Goal: Transaction & Acquisition: Book appointment/travel/reservation

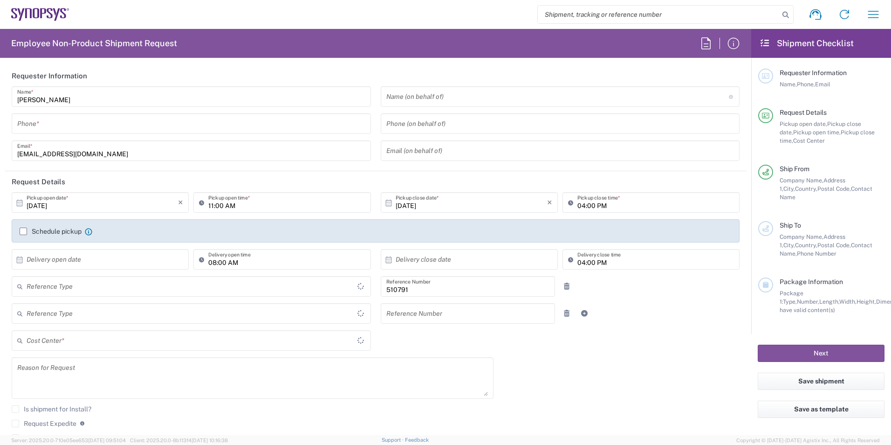
type input "Department"
type input "Delivered at Place"
type input "FR65, SDG, ZEBU, SW 510791"
type input "[GEOGRAPHIC_DATA]"
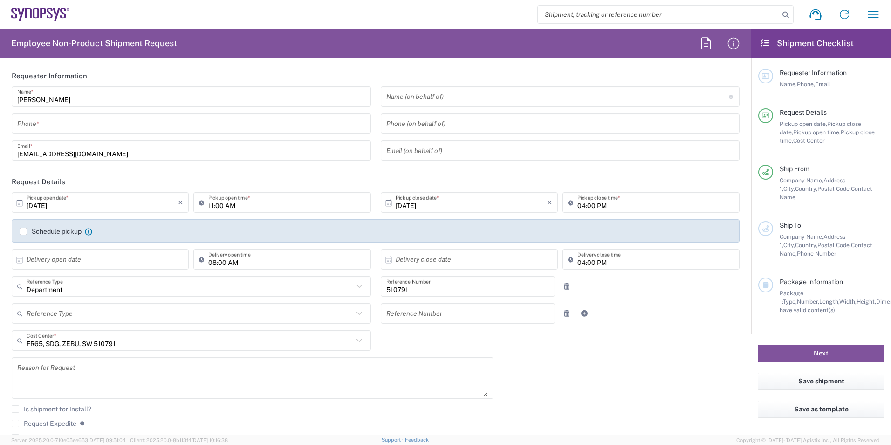
type input "Wissous/Rungis FR65"
click at [869, 15] on icon "button" at bounding box center [873, 14] width 15 height 15
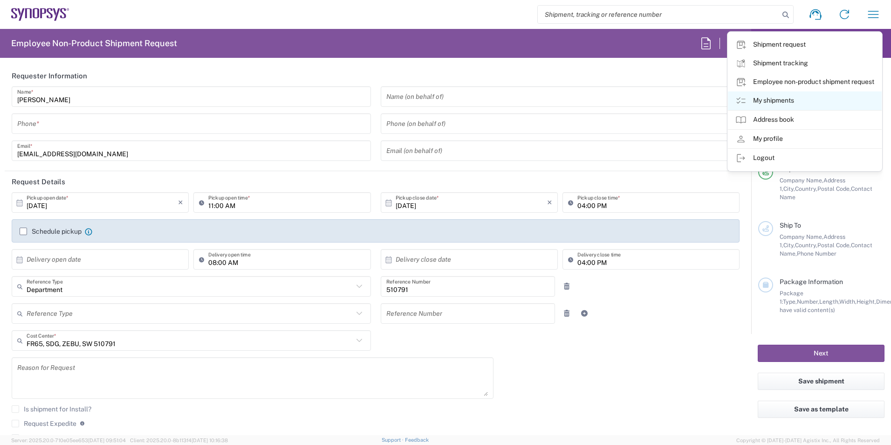
click at [775, 106] on link "My shipments" at bounding box center [805, 100] width 154 height 19
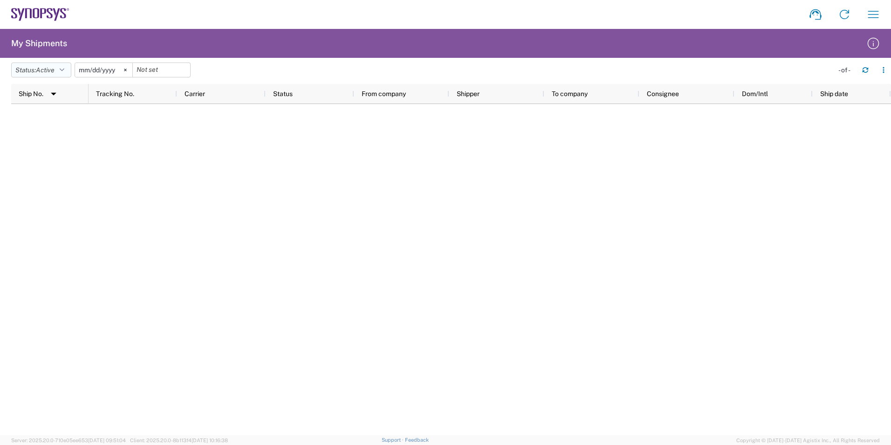
click at [64, 69] on icon "button" at bounding box center [62, 70] width 5 height 7
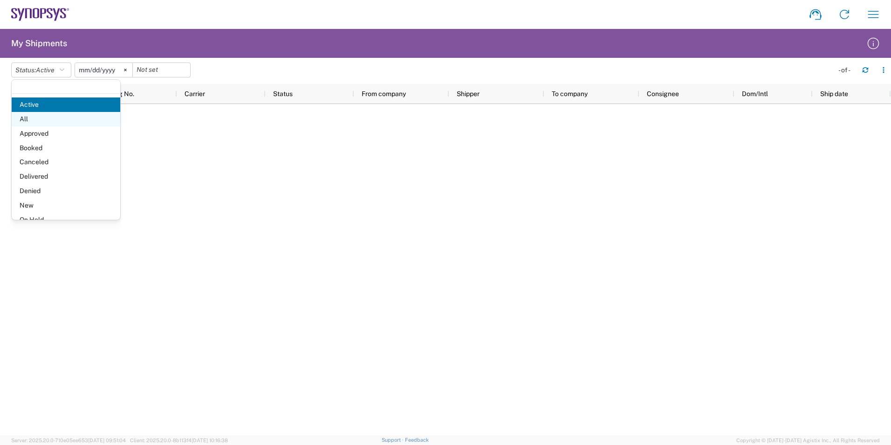
click at [50, 123] on span "All" at bounding box center [66, 119] width 109 height 14
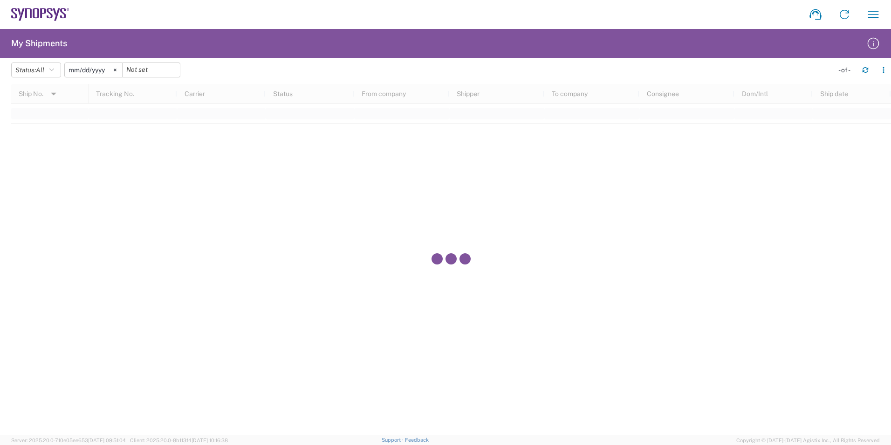
drag, startPoint x: 108, startPoint y: 70, endPoint x: 70, endPoint y: 70, distance: 38.2
click at [70, 70] on input "[DATE]" at bounding box center [93, 70] width 57 height 14
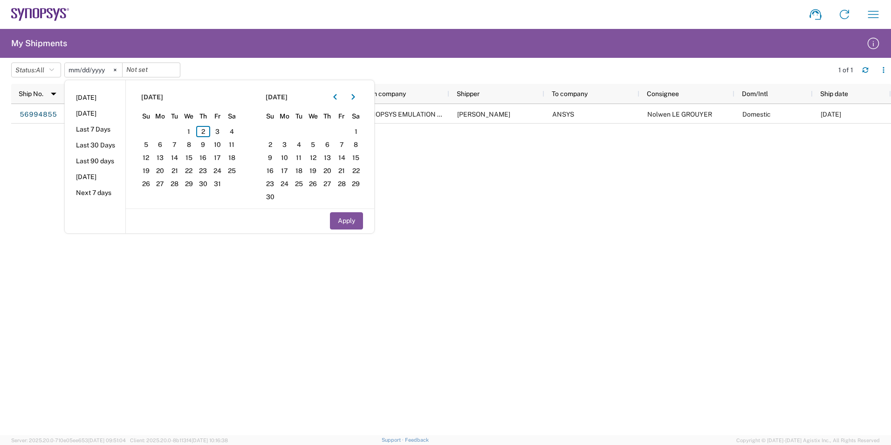
drag, startPoint x: 190, startPoint y: 131, endPoint x: 461, endPoint y: 159, distance: 272.7
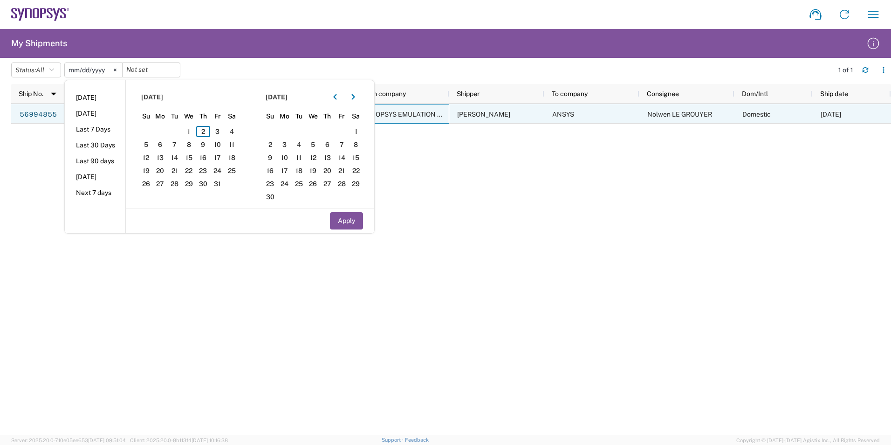
drag, startPoint x: 461, startPoint y: 159, endPoint x: 441, endPoint y: 110, distance: 53.6
click at [441, 110] on div "SYNOPSYS EMULATION AND VERIFICATION" at bounding box center [401, 114] width 95 height 20
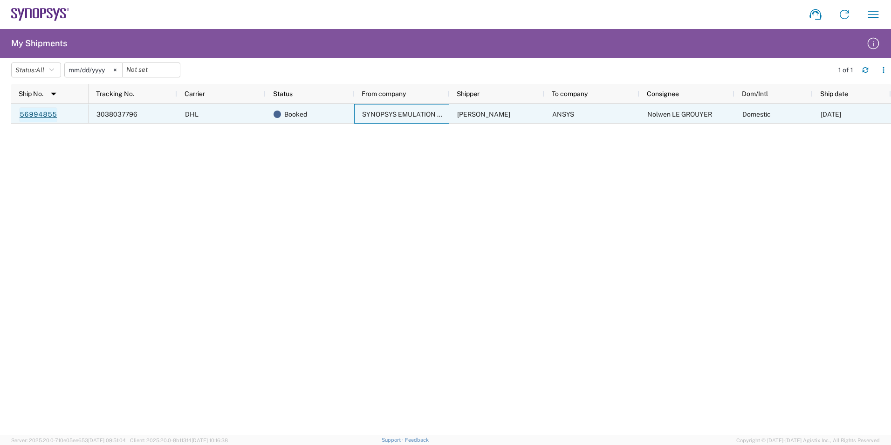
click at [51, 113] on link "56994855" at bounding box center [38, 114] width 38 height 15
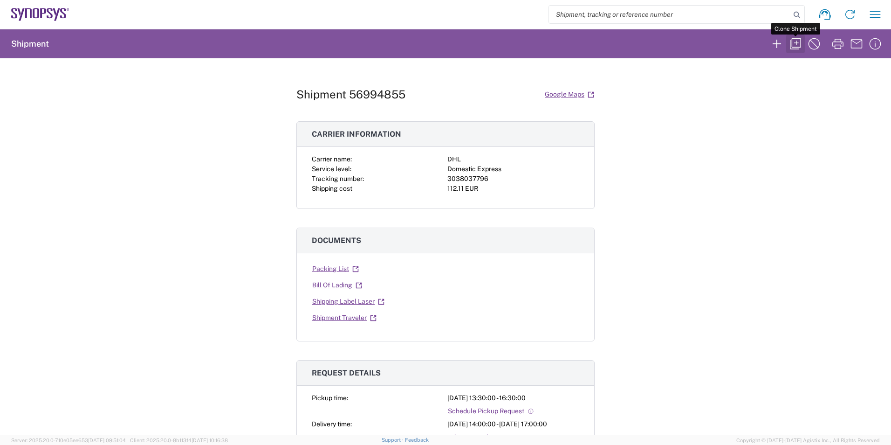
click at [799, 43] on icon "button" at bounding box center [795, 43] width 15 height 15
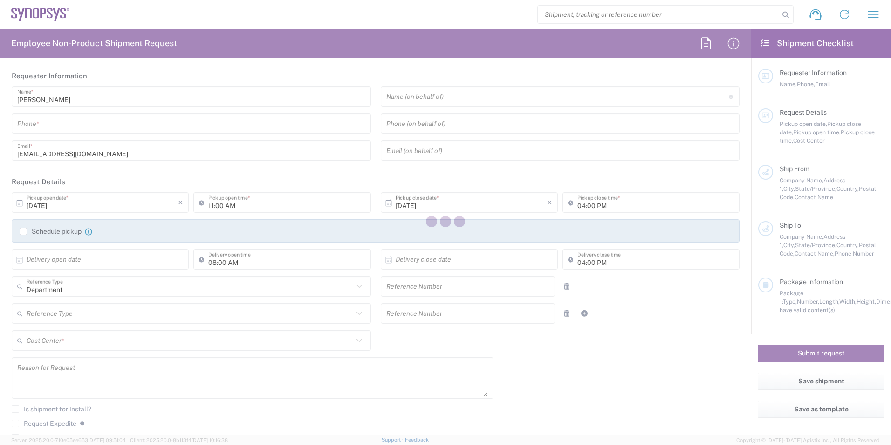
type input "0685251632"
type input "[EMAIL_ADDRESS][DOMAIN_NAME]"
type input "01:30 PM"
type input "04:30 PM"
type input "[DATE]"
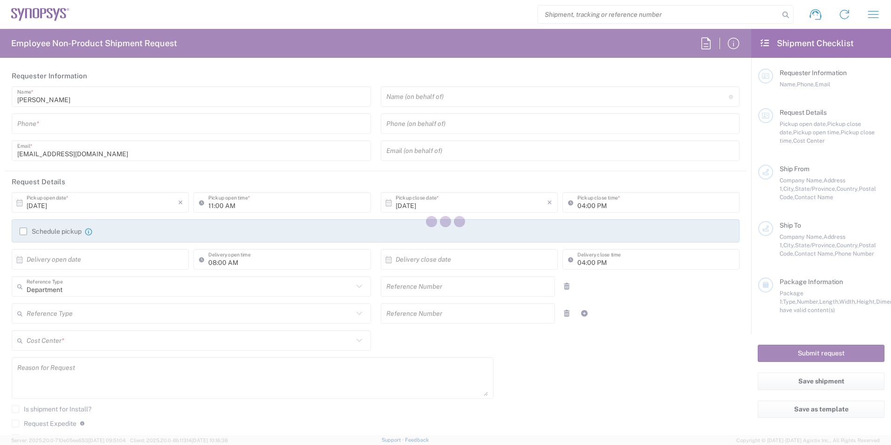
type input "02:00 PM"
type input "[DATE]"
type input "05:00 PM"
type input "510791"
type textarea "Parcel sent to ANSYS Montigny le Bretonneux"
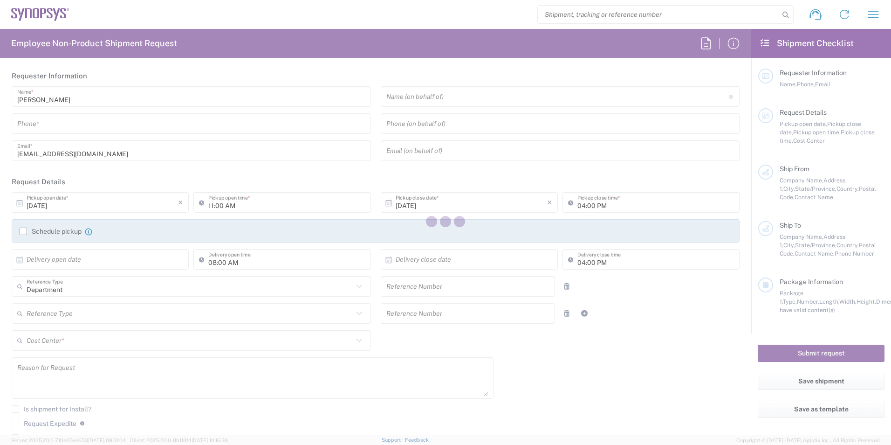
type textarea "[EMAIL_ADDRESS][DOMAIN_NAME]"
type input "Wissous/Rungis FR65"
type input "SYNOPSYS EMULATION AND VERIFICATION"
type input "[STREET_ADDRESS]"
type input "Rungis"
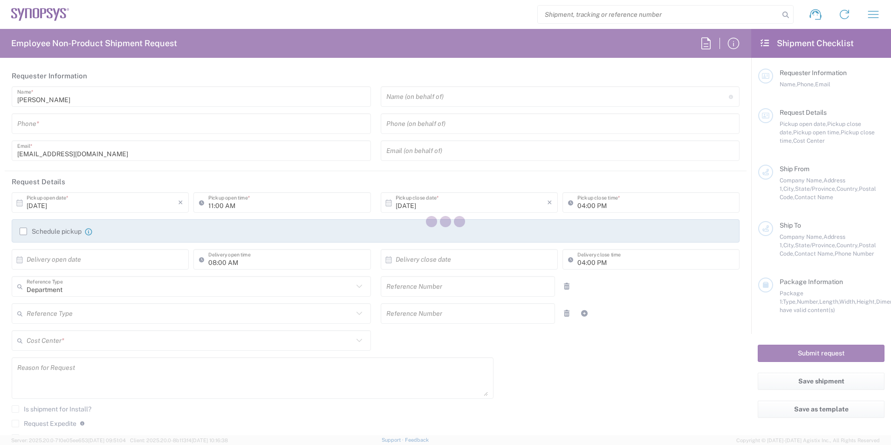
type input "[GEOGRAPHIC_DATA]"
type input "94150"
type input "[PERSON_NAME]"
type input "0685251632"
type input "[EMAIL_ADDRESS][DOMAIN_NAME]"
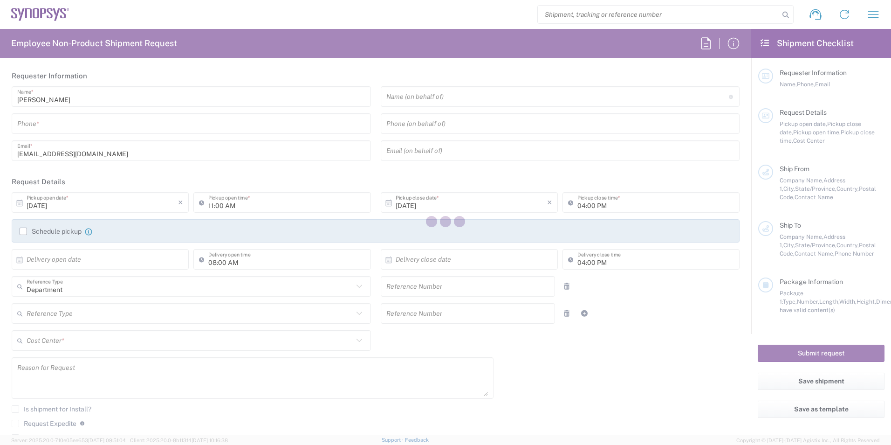
type input "ANSYS"
type input "15 place Georges Pompidou"
type input "Montigny-Le-Bretonneux"
type input "[GEOGRAPHIC_DATA]"
type input "78180"
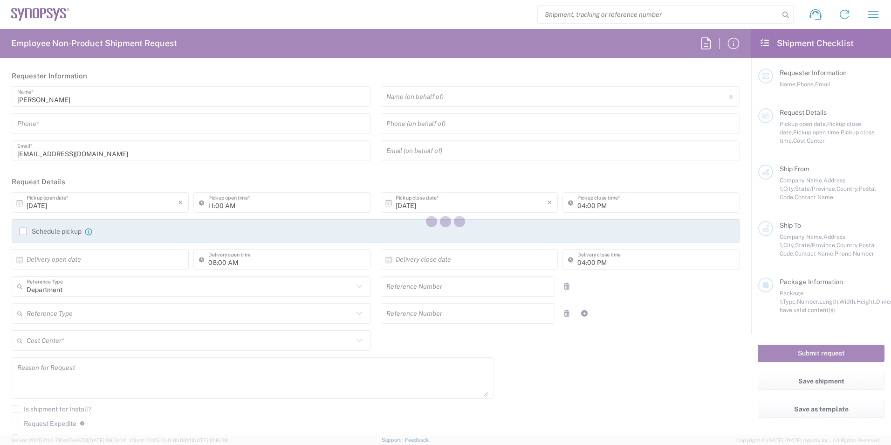
type input "Nolwen LE GROUYER"
type input "06 74 50 73 16"
type input "nolwen.legrouyer@ansys.com"
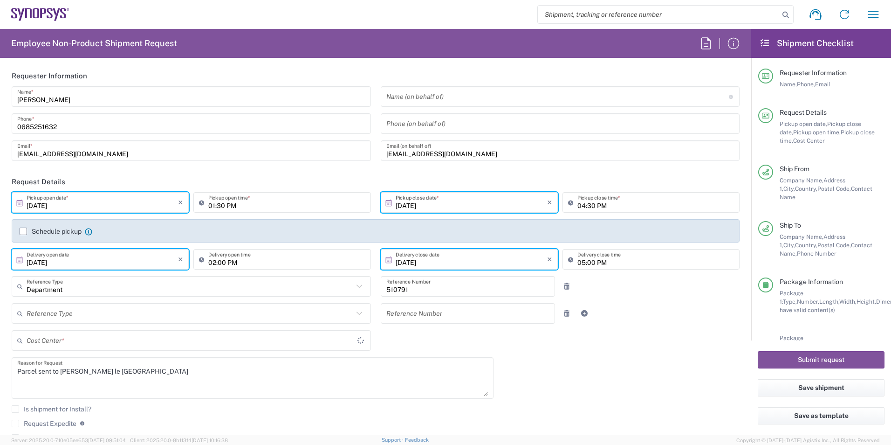
type input "FR65, SDG, ZEBU, SW 510791"
type input "Vendor Packaging"
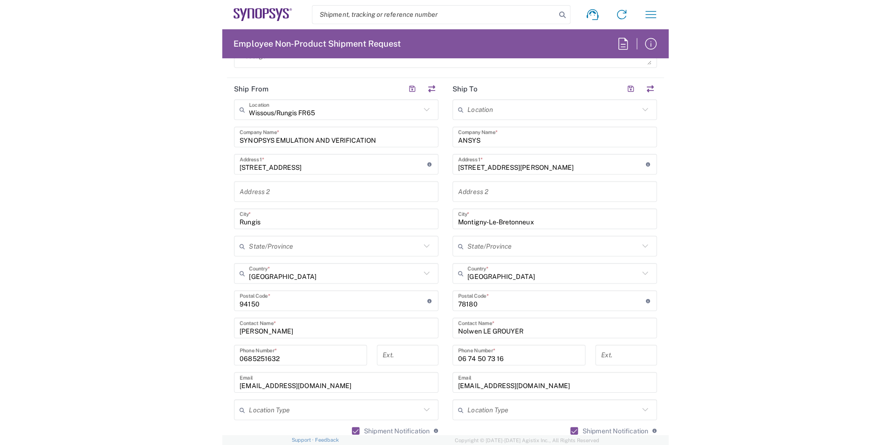
scroll to position [687, 0]
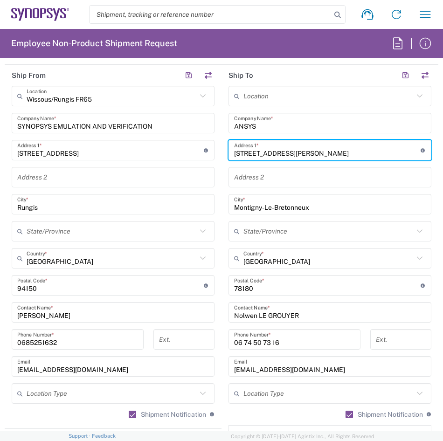
drag, startPoint x: 322, startPoint y: 155, endPoint x: 181, endPoint y: 156, distance: 141.2
click at [181, 156] on div "Ship From [GEOGRAPHIC_DATA]/Rungis FR65 Location Wissous/Rungis FR65 [GEOGRAPHI…" at bounding box center [221, 273] width 433 height 416
paste input "[STREET_ADDRESS][PERSON_NAME]"
type input "[STREET_ADDRESS][PERSON_NAME]"
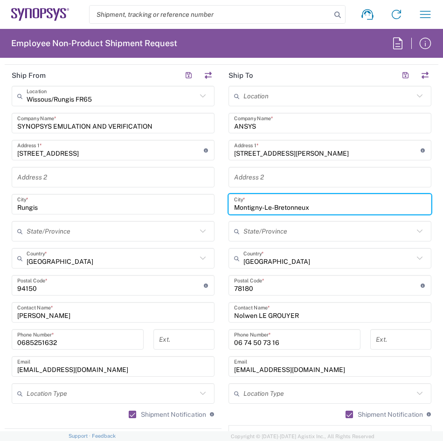
drag, startPoint x: 313, startPoint y: 208, endPoint x: 218, endPoint y: 211, distance: 94.6
click at [221, 211] on main "Location [GEOGRAPHIC_DATA] DE04 Agrate Brianza IT01 [GEOGRAPHIC_DATA] DE02 [GEO…" at bounding box center [329, 281] width 217 height 391
paste input "La Farlede France"
type input "La Farlede France"
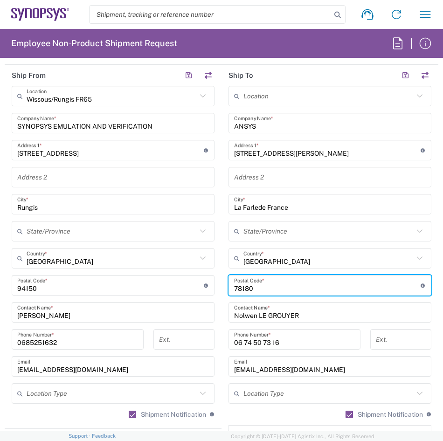
drag, startPoint x: 256, startPoint y: 290, endPoint x: 225, endPoint y: 290, distance: 31.2
click at [228, 290] on div "Postal Code * Enter Postal Code here" at bounding box center [329, 285] width 203 height 21
paste input "83210"
type input "83210"
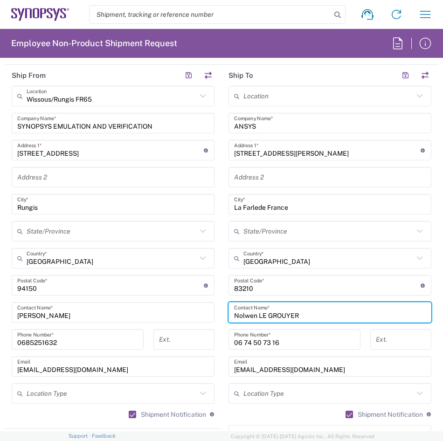
drag, startPoint x: 320, startPoint y: 317, endPoint x: 207, endPoint y: 317, distance: 112.8
click at [207, 317] on div "Ship From [GEOGRAPHIC_DATA]/Rungis FR65 Location Wissous/Rungis FR65 [GEOGRAPHI…" at bounding box center [221, 273] width 433 height 416
paste input "athalie Dion"
type input "[PERSON_NAME]"
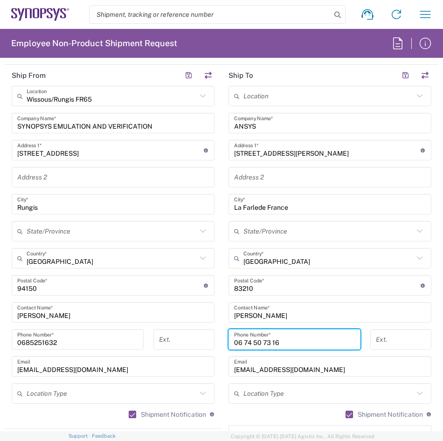
drag, startPoint x: 288, startPoint y: 341, endPoint x: 226, endPoint y: 343, distance: 62.5
click at [228, 343] on div "06 74 50 73 16 Phone Number *" at bounding box center [294, 339] width 132 height 21
paste input "488805391"
click at [238, 339] on input "0488805391" at bounding box center [294, 339] width 121 height 16
click at [248, 341] on input "04 88805391" at bounding box center [294, 339] width 121 height 16
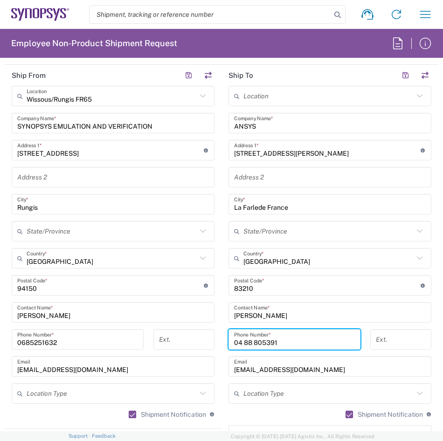
click at [259, 343] on input "04 88 805391" at bounding box center [294, 339] width 121 height 16
click at [268, 340] on input "04 88 80 5391" at bounding box center [294, 339] width 121 height 16
type input "04 88 80 53 91"
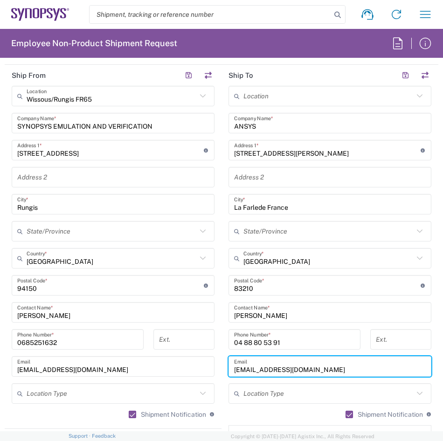
drag, startPoint x: 299, startPoint y: 368, endPoint x: 216, endPoint y: 370, distance: 82.5
click at [216, 370] on div "Ship From [GEOGRAPHIC_DATA]/Rungis FR65 Location Wissous/Rungis FR65 [GEOGRAPHI…" at bounding box center [221, 273] width 433 height 416
paste input "athalie.dion"
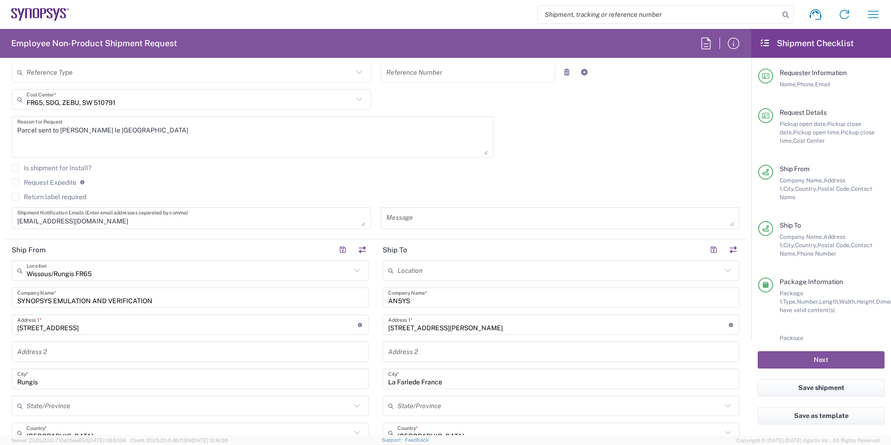
scroll to position [243, 0]
type input "[PERSON_NAME][EMAIL_ADDRESS][DOMAIN_NAME]"
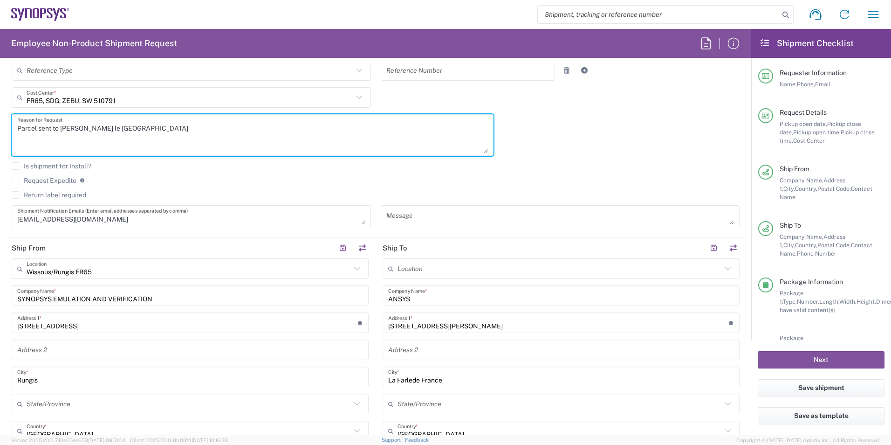
drag, startPoint x: 161, startPoint y: 130, endPoint x: 86, endPoint y: 121, distance: 76.1
click at [86, 121] on textarea "Parcel sent to ANSYS Montigny le Bretonneux" at bounding box center [252, 135] width 471 height 36
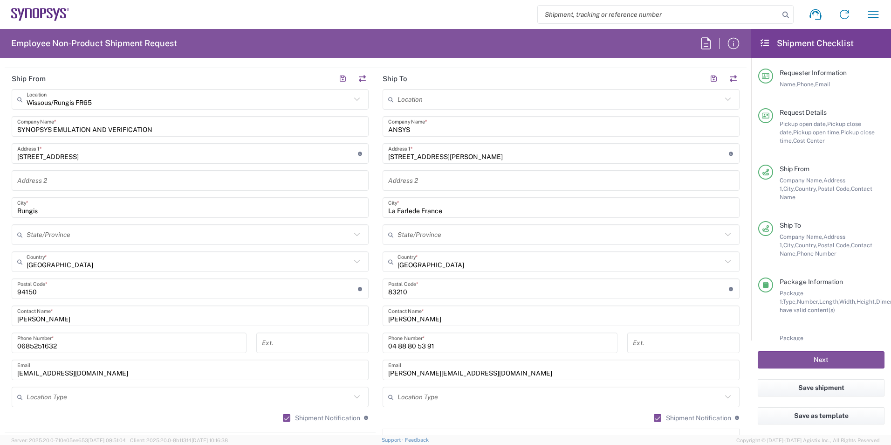
scroll to position [420, 0]
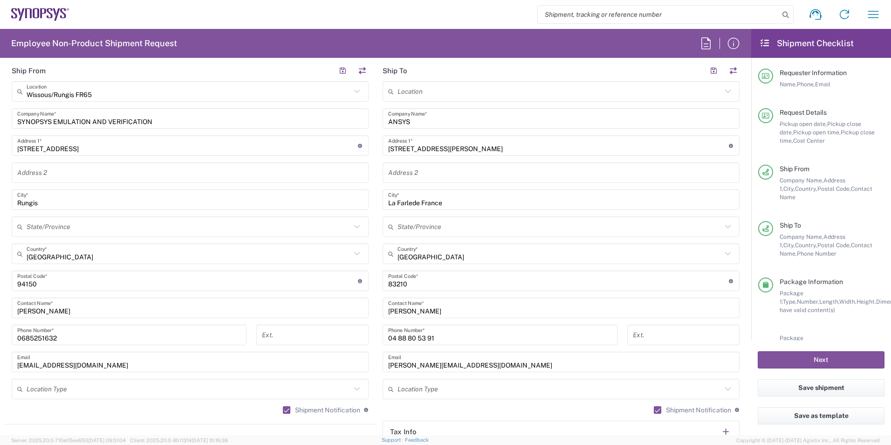
type textarea "Parcel sent to ANSYS [GEOGRAPHIC_DATA]"
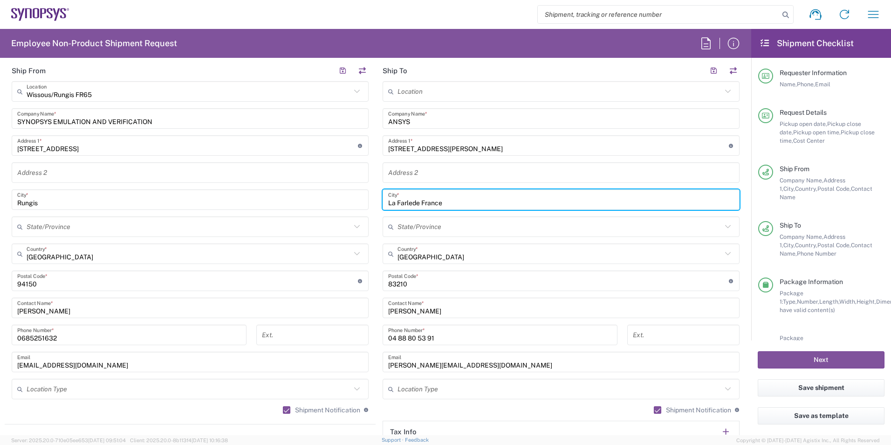
click at [463, 204] on input "La Farlede France" at bounding box center [561, 200] width 346 height 16
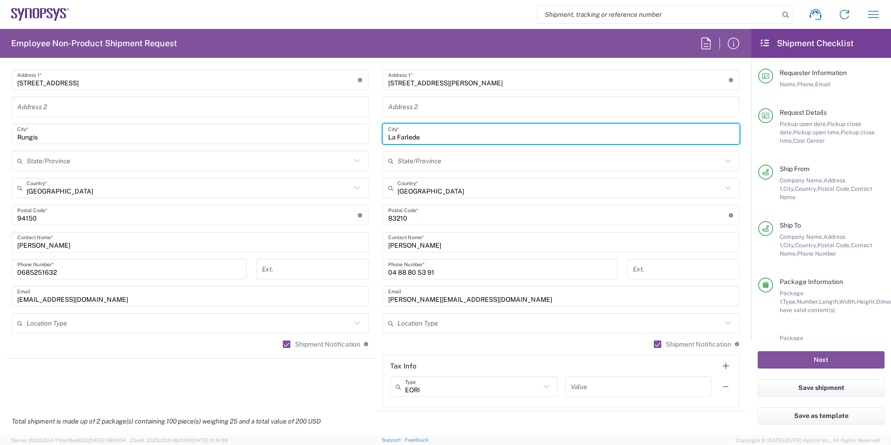
scroll to position [487, 0]
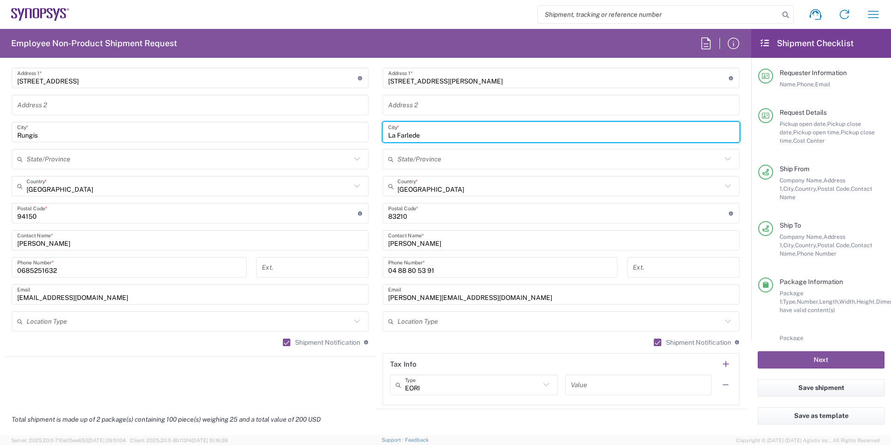
type input "La Farlede"
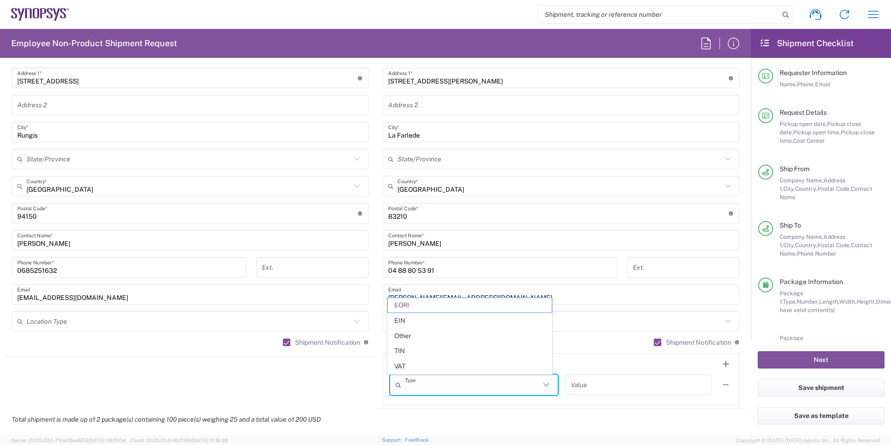
drag, startPoint x: 448, startPoint y: 391, endPoint x: 381, endPoint y: 391, distance: 66.6
click at [383, 391] on main "Type EORI EIN Other TIN VAT Value" at bounding box center [561, 387] width 356 height 27
type input "EORI"
click at [433, 391] on input "EORI" at bounding box center [472, 385] width 135 height 16
click at [540, 385] on icon at bounding box center [546, 384] width 12 height 12
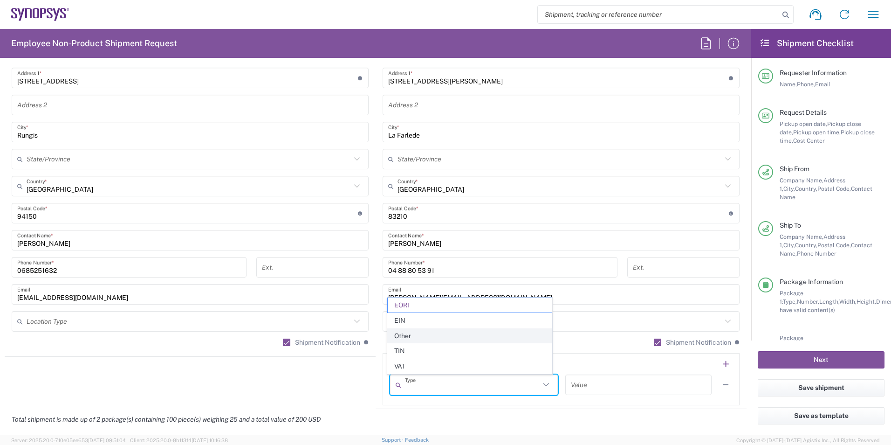
click at [517, 333] on span "Other" at bounding box center [470, 336] width 164 height 14
type input "Other"
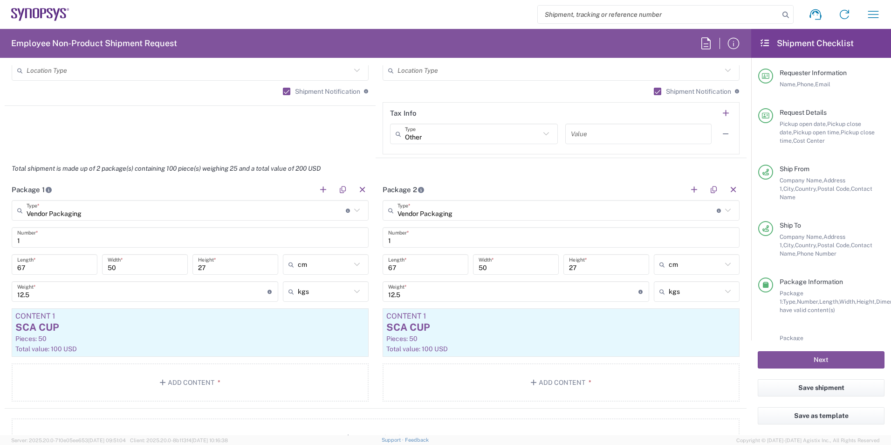
scroll to position [758, 0]
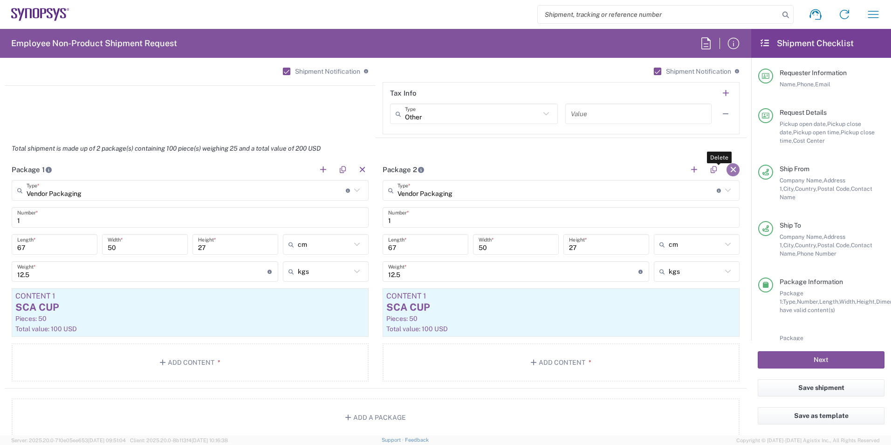
click at [730, 169] on button "button" at bounding box center [733, 169] width 13 height 13
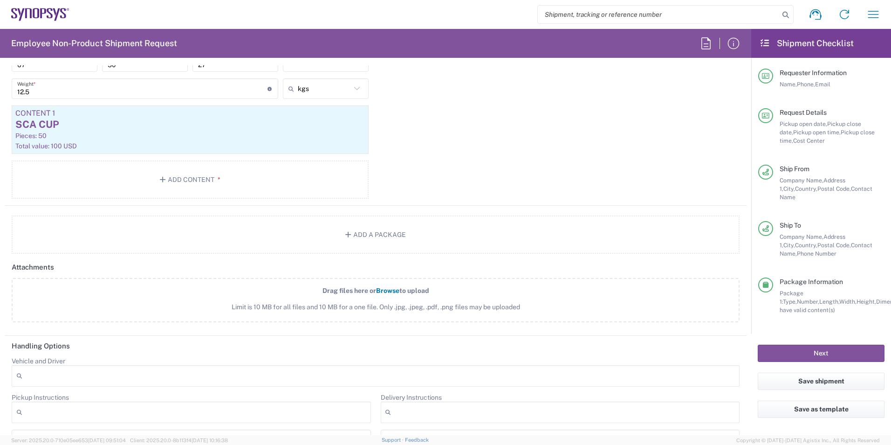
scroll to position [937, 0]
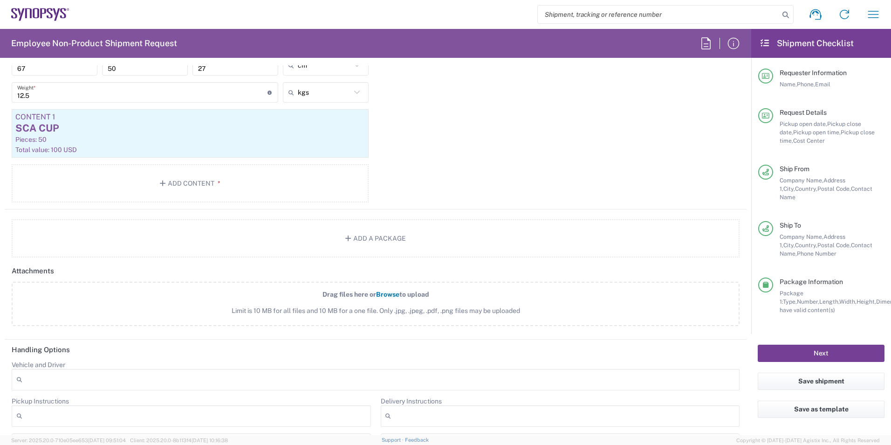
click at [802, 347] on button "Next" at bounding box center [821, 352] width 127 height 17
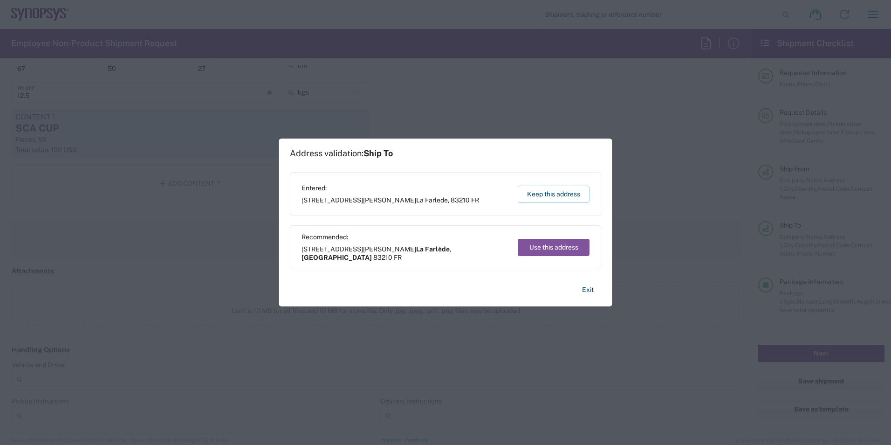
drag, startPoint x: 541, startPoint y: 251, endPoint x: 540, endPoint y: 246, distance: 5.8
click at [540, 246] on button "Use this address" at bounding box center [554, 247] width 72 height 17
type input "La Farlède"
type input "[GEOGRAPHIC_DATA]"
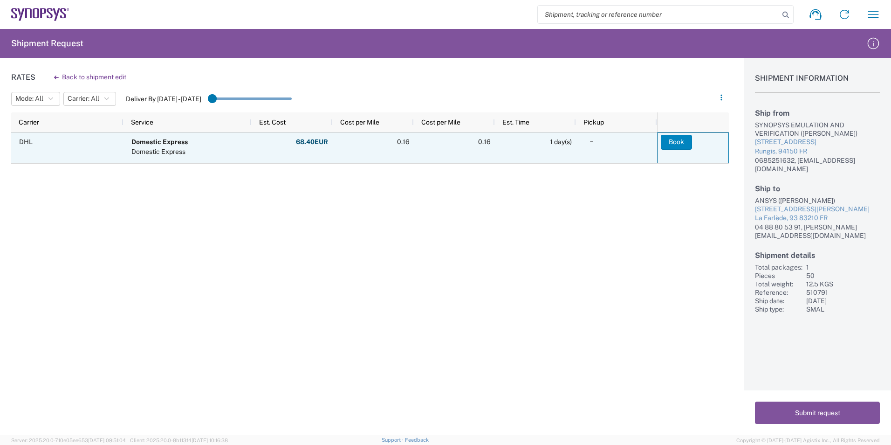
click at [675, 146] on button "Book" at bounding box center [676, 142] width 31 height 15
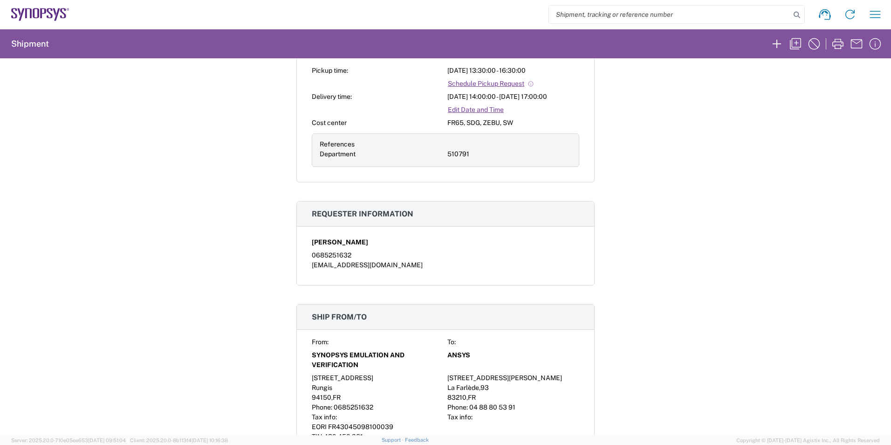
scroll to position [277, 0]
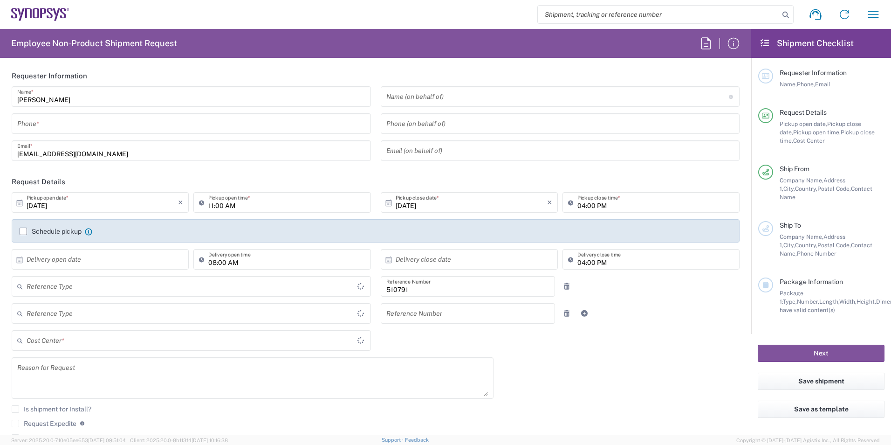
type input "Department"
type input "Delivered at Place"
type input "[GEOGRAPHIC_DATA]"
type input "FR65, SDG, ZEBU, SW 510791"
type input "[GEOGRAPHIC_DATA]"
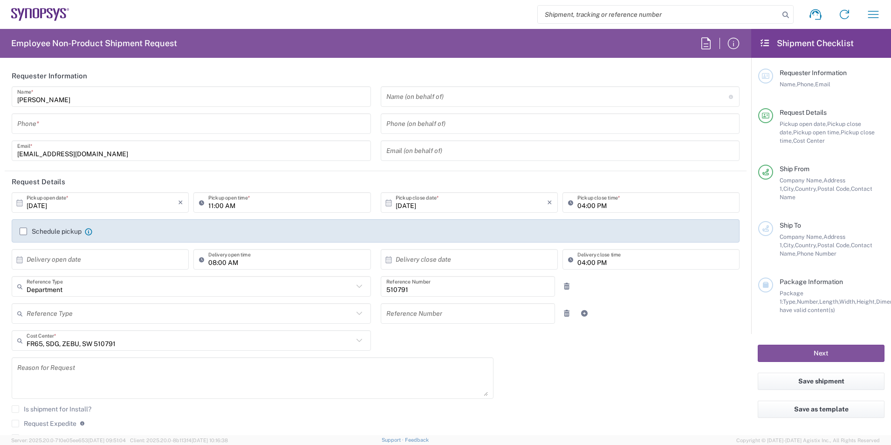
type input "Wissous/Rungis FR65"
click at [871, 15] on icon "button" at bounding box center [873, 14] width 15 height 15
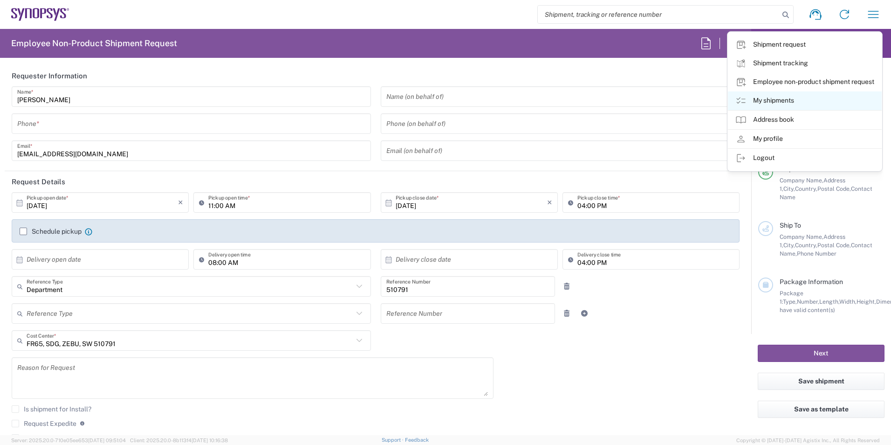
click at [773, 99] on link "My shipments" at bounding box center [805, 100] width 154 height 19
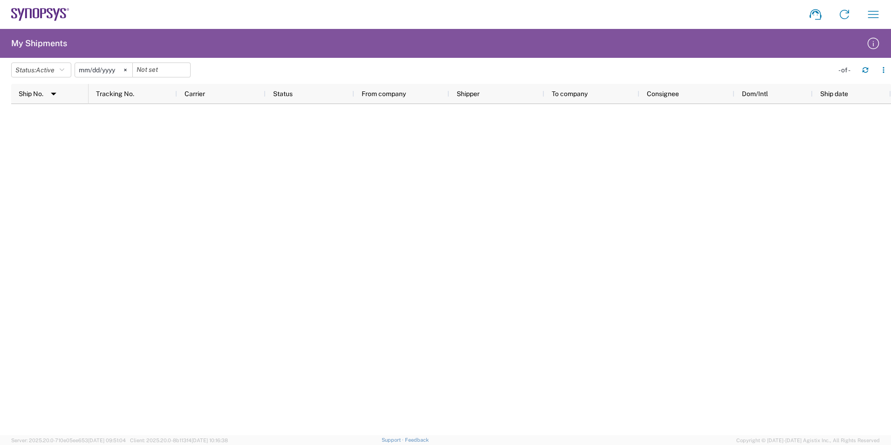
click at [113, 72] on input "[DATE]" at bounding box center [103, 70] width 57 height 14
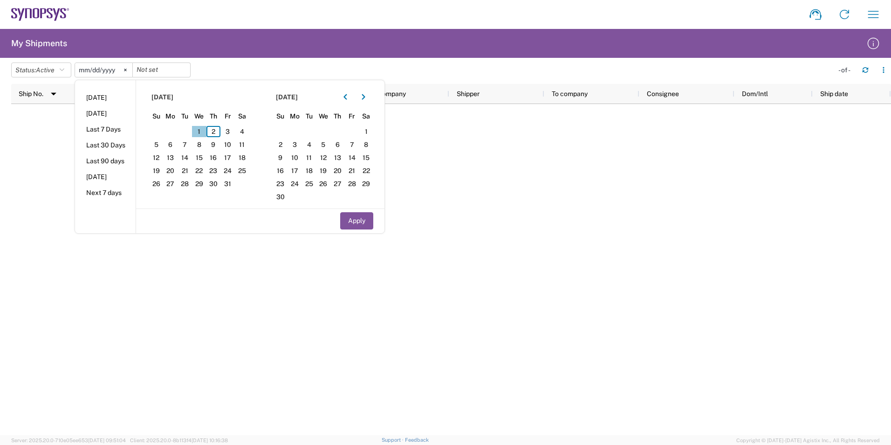
click at [203, 135] on span "1" at bounding box center [199, 131] width 14 height 11
click at [202, 130] on span "1" at bounding box center [199, 131] width 14 height 11
drag, startPoint x: 202, startPoint y: 130, endPoint x: 365, endPoint y: 224, distance: 188.5
click at [365, 224] on div "[DATE] Su Mo Tu We Th Fr Sa 28 29 30 1 2 3 4 5 6 7 8 9 10 11 12 13 14 15 16 17 …" at bounding box center [260, 156] width 249 height 153
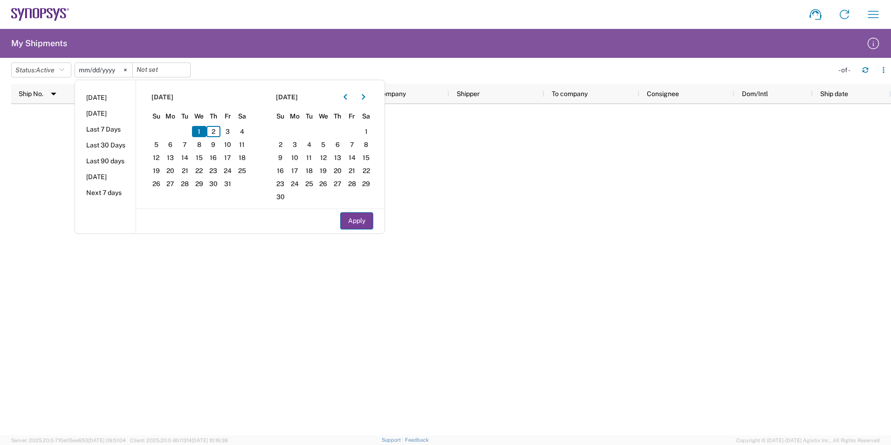
click at [362, 222] on button "Apply" at bounding box center [356, 220] width 33 height 17
type input "[DATE]"
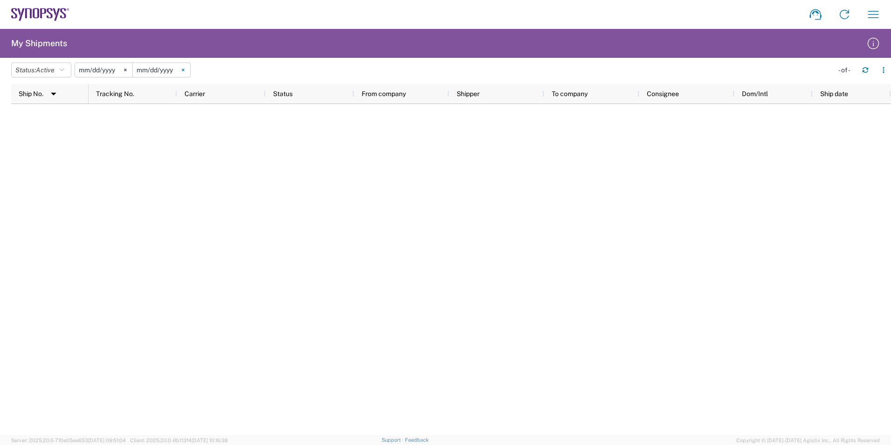
click at [185, 69] on icon at bounding box center [183, 70] width 3 height 3
click at [168, 69] on input "date" at bounding box center [161, 70] width 57 height 14
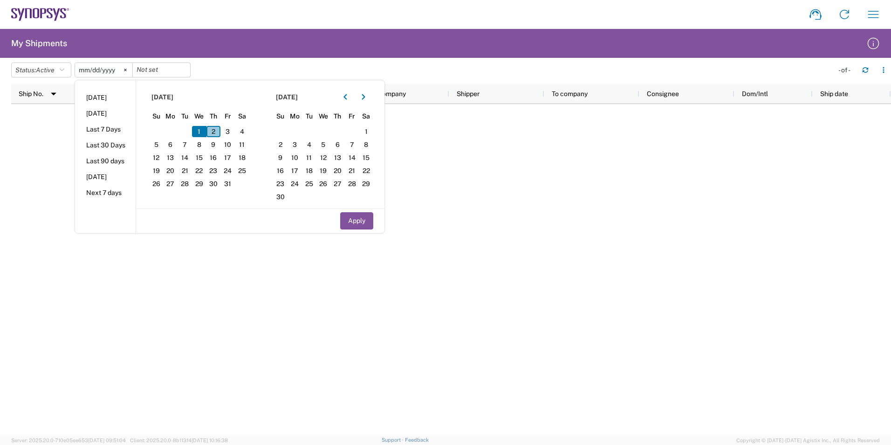
click at [217, 132] on span "2" at bounding box center [213, 131] width 14 height 11
click at [106, 72] on input "[DATE]" at bounding box center [103, 70] width 57 height 14
click at [127, 68] on svg-icon at bounding box center [125, 70] width 14 height 14
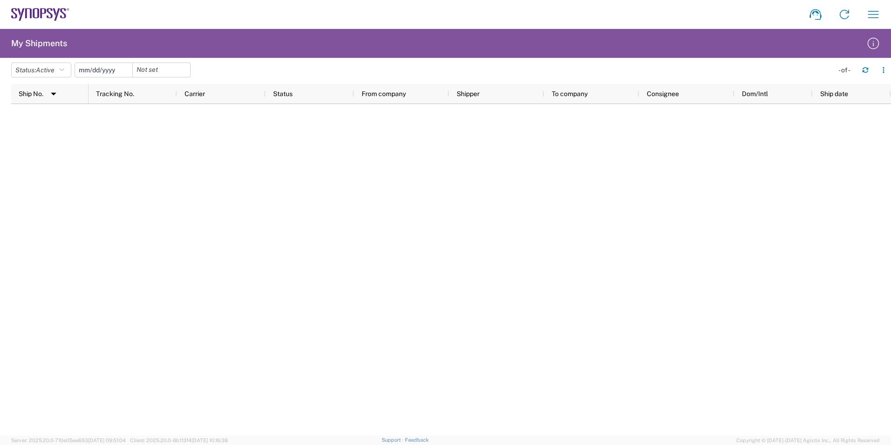
click at [112, 69] on input "date" at bounding box center [103, 70] width 57 height 14
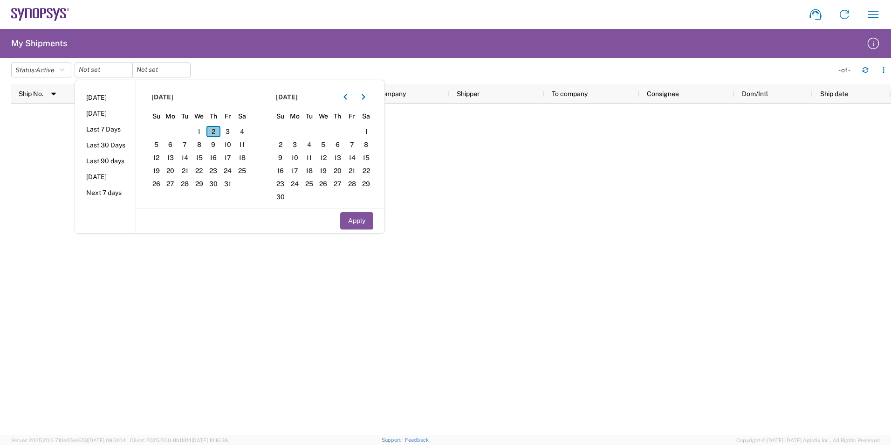
click at [217, 130] on span "2" at bounding box center [213, 131] width 14 height 11
click at [365, 221] on button "Apply" at bounding box center [356, 220] width 33 height 17
type input "[DATE]"
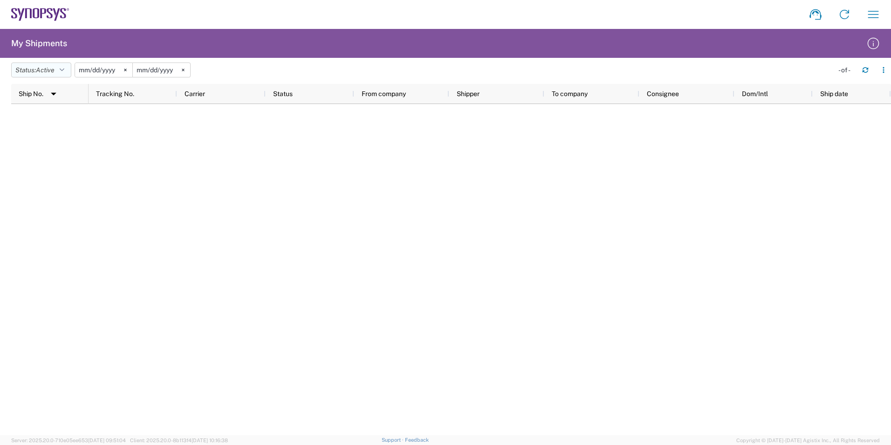
click at [65, 66] on button "Status: Active" at bounding box center [41, 69] width 60 height 15
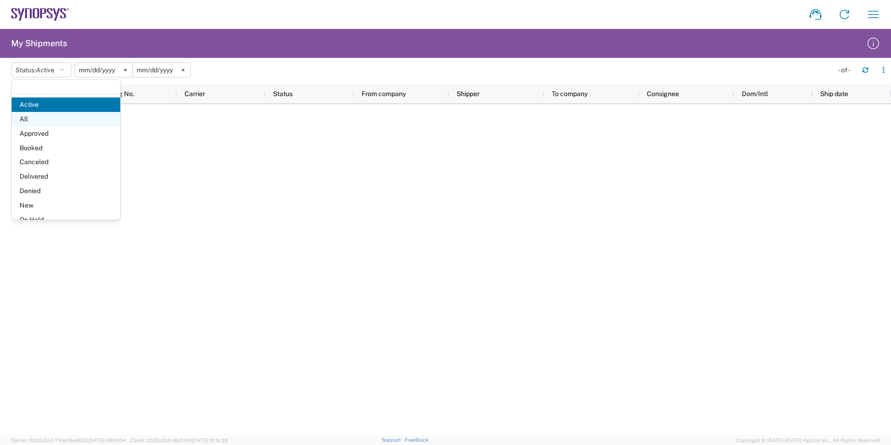
click at [45, 116] on span "All" at bounding box center [66, 119] width 109 height 14
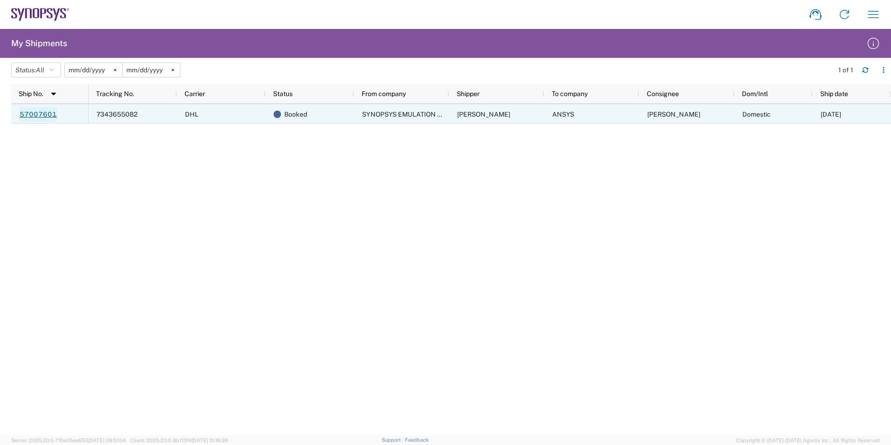
click at [35, 114] on link "57007601" at bounding box center [38, 114] width 38 height 15
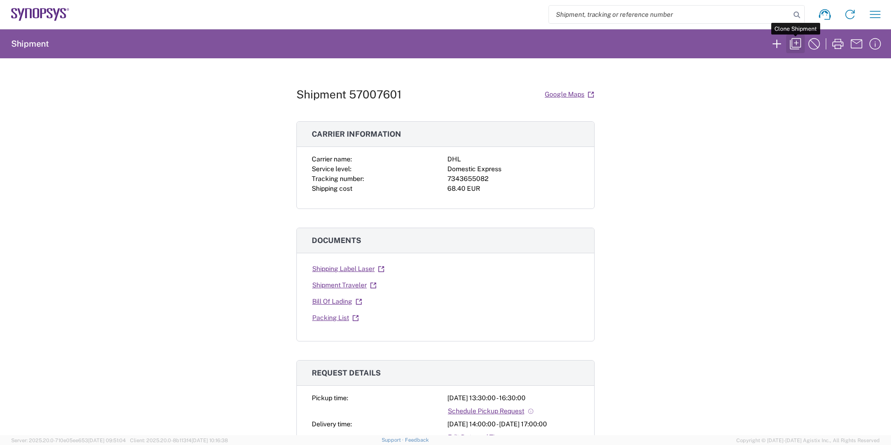
click at [793, 41] on icon "button" at bounding box center [795, 43] width 15 height 15
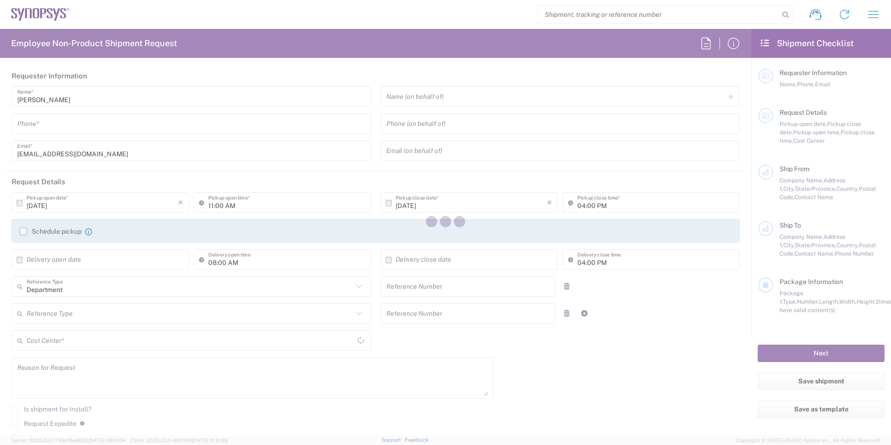
type input "0685251632"
type input "[EMAIL_ADDRESS][DOMAIN_NAME]"
type input "01:30 PM"
type input "04:30 PM"
type input "[DATE]"
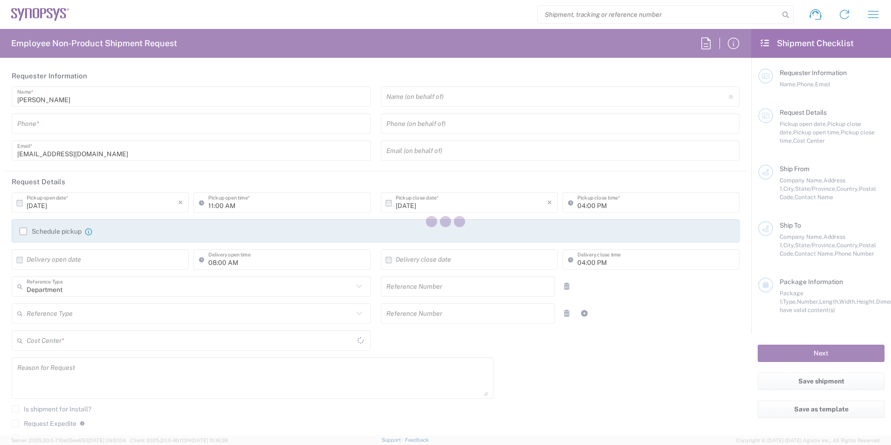
type input "02:00 PM"
type input "[DATE]"
type input "05:00 PM"
type input "510791"
type textarea "Parcel sent to ANSYS [GEOGRAPHIC_DATA]"
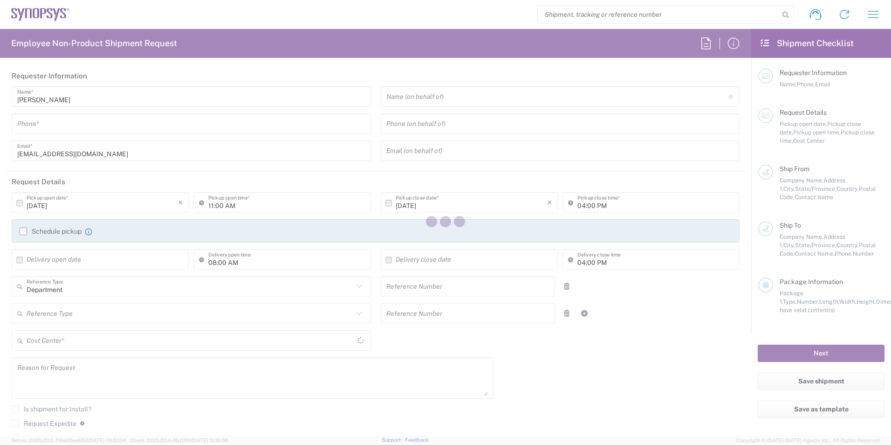
type textarea "[EMAIL_ADDRESS][DOMAIN_NAME]"
type input "Wissous/Rungis FR65"
type input "SYNOPSYS EMULATION AND VERIFICATION"
type input "[STREET_ADDRESS]"
type input "Rungis"
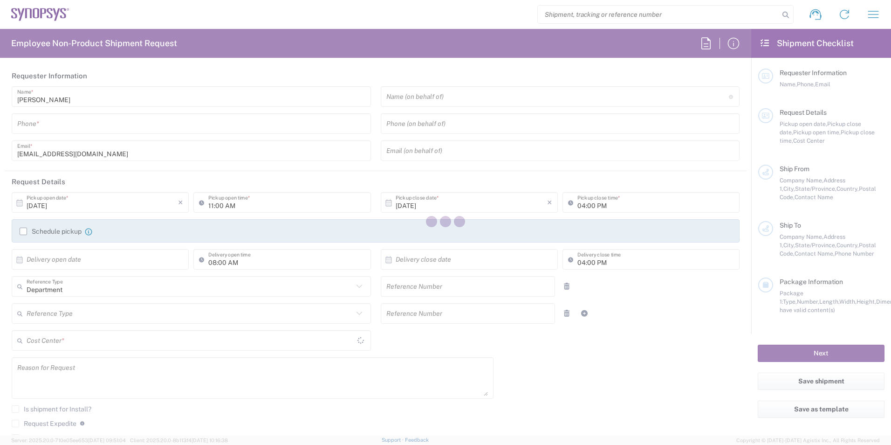
type input "[GEOGRAPHIC_DATA]"
type input "94150"
type input "[PERSON_NAME]"
type input "0685251632"
type input "[EMAIL_ADDRESS][DOMAIN_NAME]"
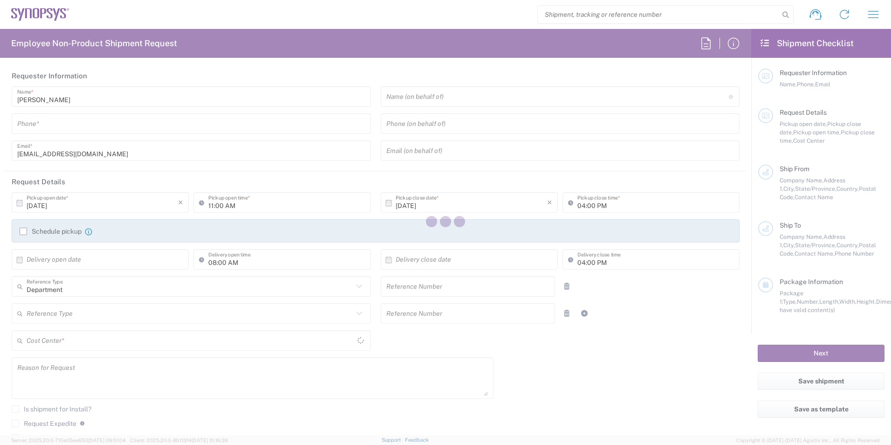
type input "ANSYS"
type input "[STREET_ADDRESS][PERSON_NAME]"
type input "La Farlède"
type input "[GEOGRAPHIC_DATA]"
type input "83210"
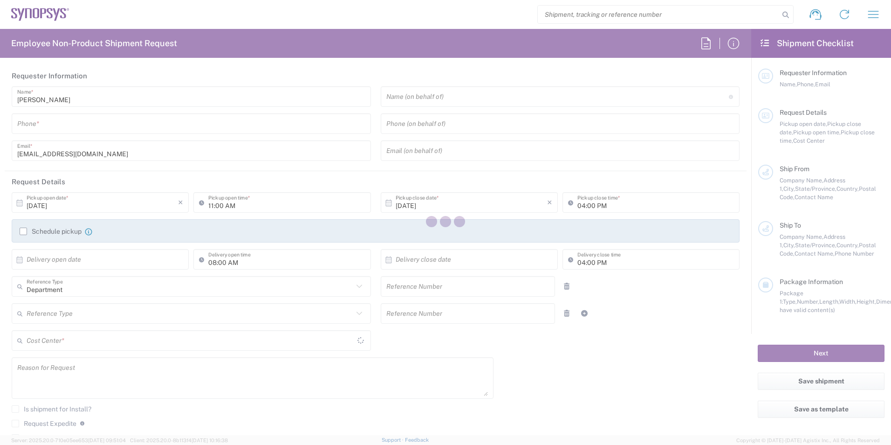
type input "[PERSON_NAME]"
type input "04 88 80 53 91"
type input "[PERSON_NAME][EMAIL_ADDRESS][DOMAIN_NAME]"
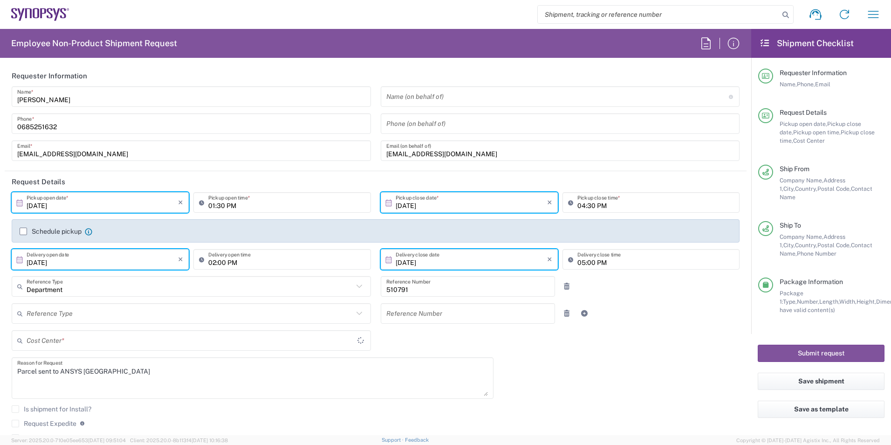
type input "FR65, SDG, ZEBU, SW 510791"
type input "[GEOGRAPHIC_DATA]"
type input "Vendor Packaging"
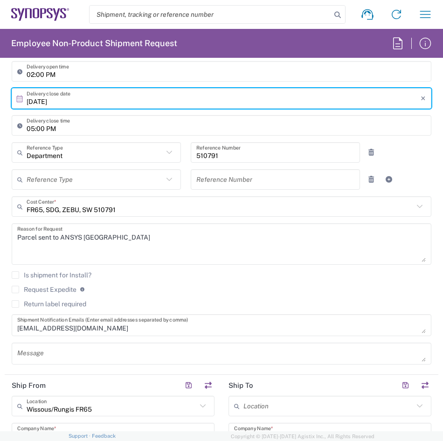
scroll to position [380, 0]
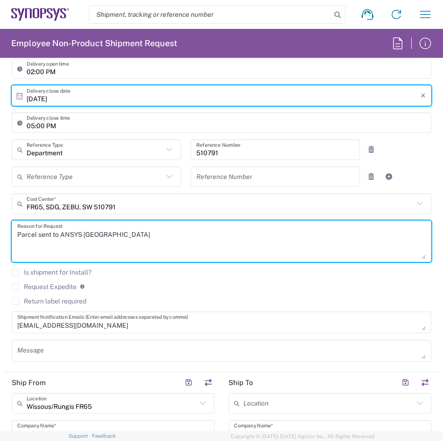
click at [111, 236] on textarea "Parcel sent to ANSYS [GEOGRAPHIC_DATA]" at bounding box center [221, 241] width 408 height 36
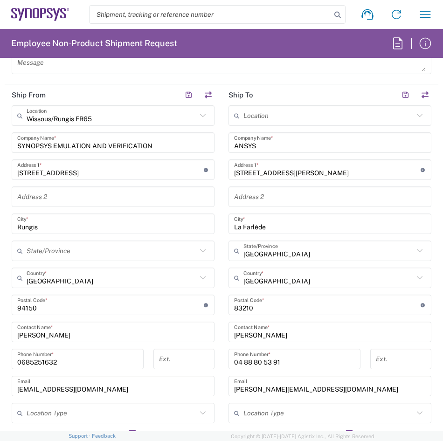
scroll to position [670, 0]
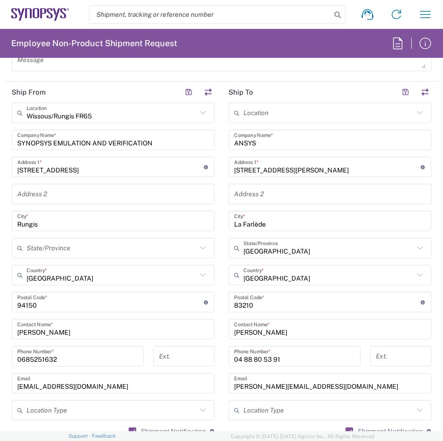
type textarea "Parcel sent to ANSYS [GEOGRAPHIC_DATA]"
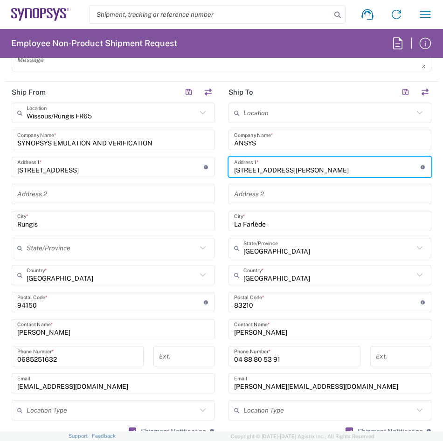
drag, startPoint x: 288, startPoint y: 171, endPoint x: 218, endPoint y: 174, distance: 70.4
click at [221, 174] on main "Location [GEOGRAPHIC_DATA] DE04 Agrate Brianza IT01 [GEOGRAPHIC_DATA] DE02 [GEO…" at bounding box center [329, 298] width 217 height 391
paste input "[STREET_ADDRESS][PERSON_NAME]"
type input "[STREET_ADDRESS][PERSON_NAME]"
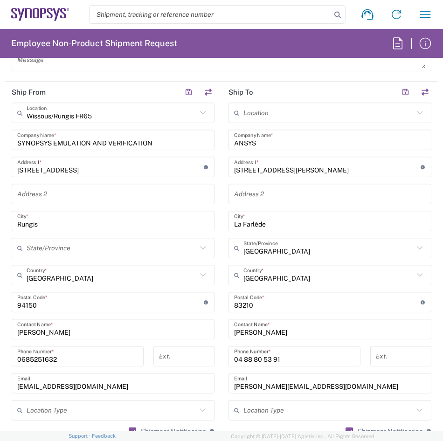
click at [256, 198] on input "text" at bounding box center [330, 194] width 192 height 16
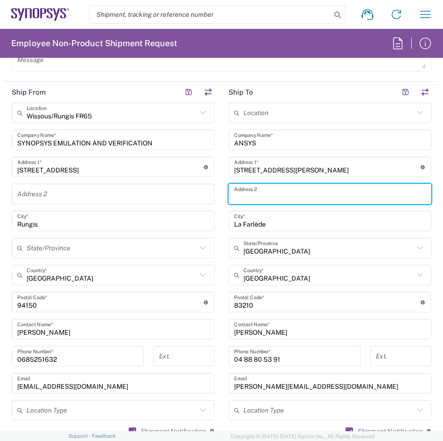
paste input "[GEOGRAPHIC_DATA] [GEOGRAPHIC_DATA] 1"
type input "[GEOGRAPHIC_DATA] [GEOGRAPHIC_DATA] 1"
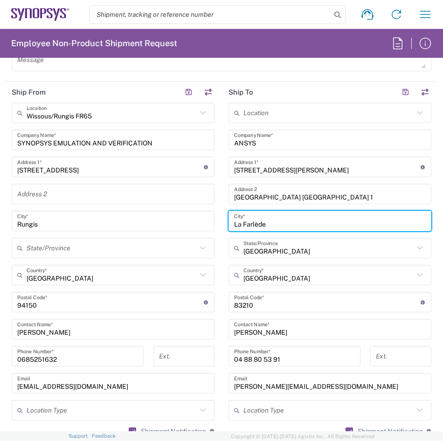
drag, startPoint x: 268, startPoint y: 225, endPoint x: 214, endPoint y: 223, distance: 54.1
click at [214, 223] on div "Ship From [GEOGRAPHIC_DATA]/Rungis FR65 Location Wissous/Rungis FR65 [GEOGRAPHI…" at bounding box center [221, 290] width 433 height 416
type input "[GEOGRAPHIC_DATA]"
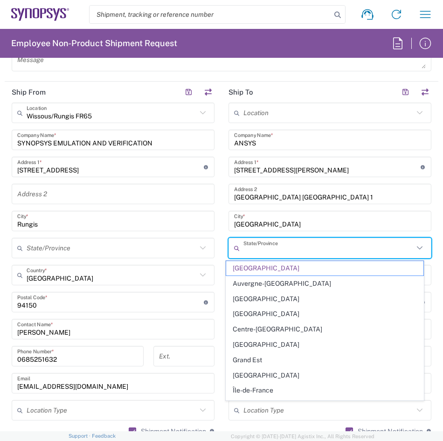
drag, startPoint x: 342, startPoint y: 252, endPoint x: 239, endPoint y: 247, distance: 102.7
click at [239, 247] on div "State/Province" at bounding box center [329, 248] width 203 height 21
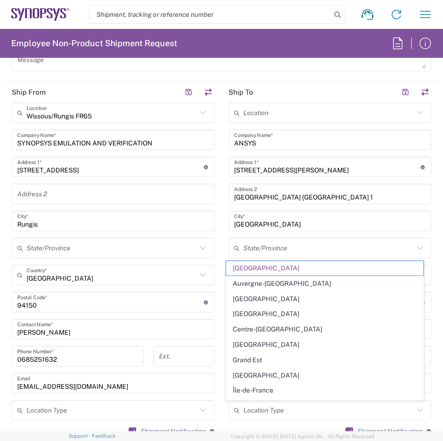
click at [215, 247] on main "Wissous/Rungis FR65 Location Wissous/Rungis FR65 [GEOGRAPHIC_DATA] DE04 Agrate …" at bounding box center [113, 272] width 217 height 339
type input "[GEOGRAPHIC_DATA]"
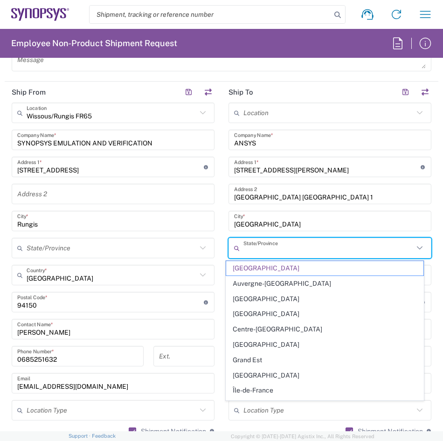
click at [343, 248] on input "text" at bounding box center [328, 248] width 170 height 16
click at [221, 242] on main "Location [GEOGRAPHIC_DATA] DE04 Agrate Brianza IT01 [GEOGRAPHIC_DATA] DE02 [GEO…" at bounding box center [329, 298] width 217 height 391
type input "[GEOGRAPHIC_DATA]"
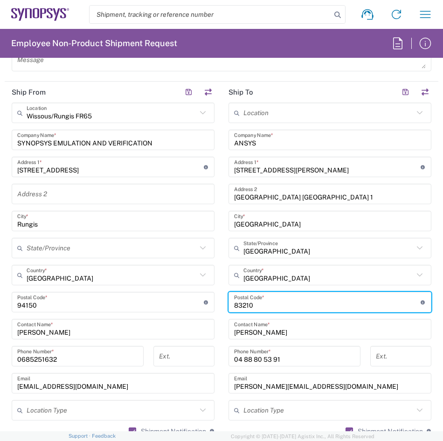
drag, startPoint x: 260, startPoint y: 306, endPoint x: 213, endPoint y: 303, distance: 46.3
click at [213, 303] on div "Ship From [GEOGRAPHIC_DATA]/Rungis FR65 Location Wissous/Rungis FR65 [GEOGRAPHI…" at bounding box center [221, 290] width 433 height 416
type input "31100"
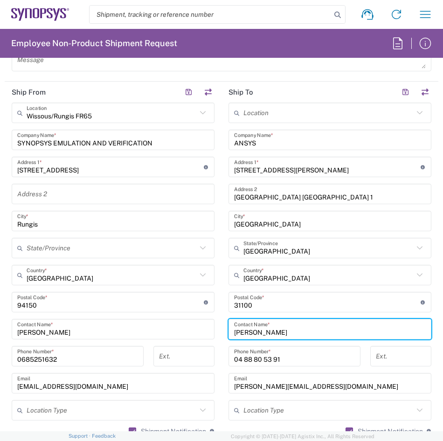
drag, startPoint x: 284, startPoint y: 336, endPoint x: 229, endPoint y: 332, distance: 55.6
click at [229, 332] on div "[PERSON_NAME] Contact Name *" at bounding box center [329, 329] width 203 height 21
type input "[PERSON_NAME]"
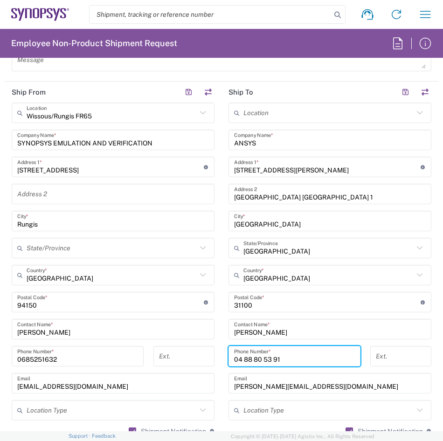
drag, startPoint x: 290, startPoint y: 358, endPoint x: 212, endPoint y: 370, distance: 79.3
click at [212, 370] on div "Ship From [GEOGRAPHIC_DATA]/Rungis FR65 Location Wissous/Rungis FR65 [GEOGRAPHI…" at bounding box center [221, 290] width 433 height 416
paste input "[PHONE_NUMBER]"
drag, startPoint x: 242, startPoint y: 358, endPoint x: 232, endPoint y: 358, distance: 9.8
click at [234, 358] on input "[PHONE_NUMBER]" at bounding box center [294, 356] width 121 height 16
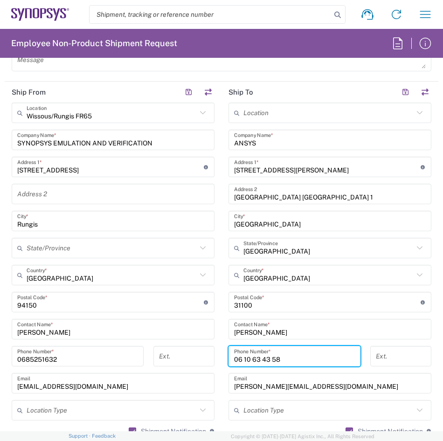
type input "06 10 63 43 58"
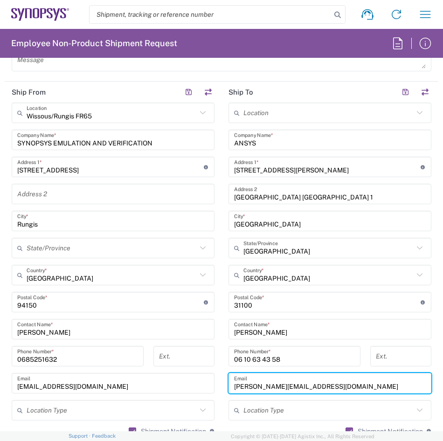
drag, startPoint x: 319, startPoint y: 385, endPoint x: 211, endPoint y: 384, distance: 108.6
click at [211, 384] on div "Ship From [GEOGRAPHIC_DATA]/Rungis FR65 Location Wissous/Rungis FR65 [GEOGRAPHI…" at bounding box center [221, 290] width 433 height 416
paste input "[PERSON_NAME][EMAIL_ADDRESS][PERSON_NAME][DOMAIN_NAME]"
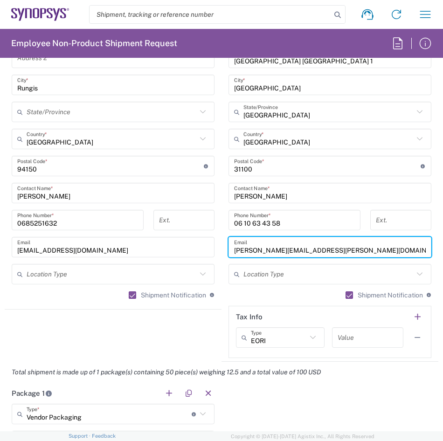
scroll to position [778, 0]
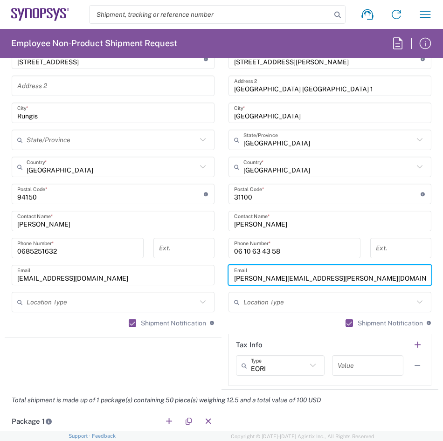
type input "[PERSON_NAME][EMAIL_ADDRESS][PERSON_NAME][DOMAIN_NAME]"
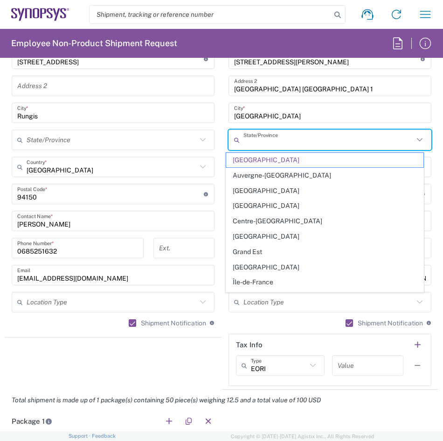
click at [326, 147] on input "text" at bounding box center [328, 140] width 170 height 16
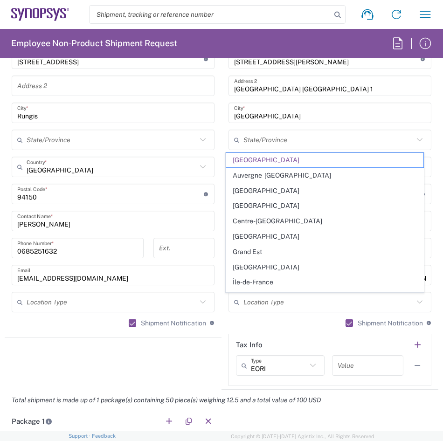
click at [431, 144] on main "Location [GEOGRAPHIC_DATA] DE04 Agrate Brianza IT01 [GEOGRAPHIC_DATA] DE02 [GEO…" at bounding box center [329, 189] width 217 height 391
type input "[GEOGRAPHIC_DATA]"
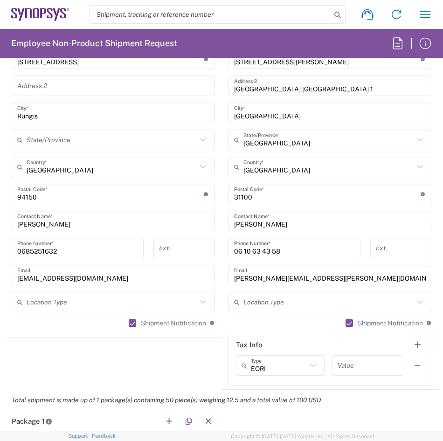
click at [417, 138] on icon at bounding box center [420, 139] width 6 height 3
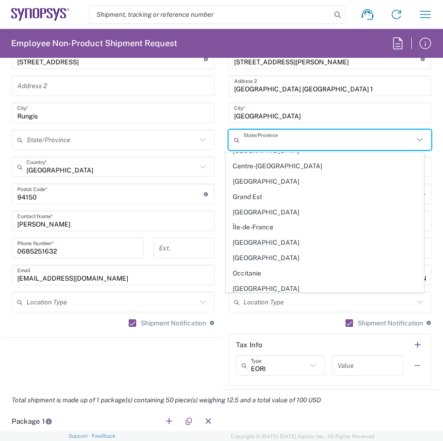
scroll to position [59, 0]
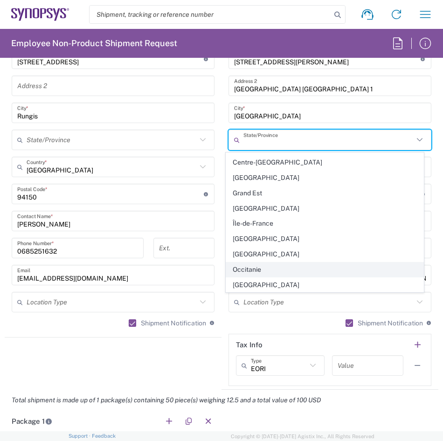
click at [377, 264] on span "Occitanie" at bounding box center [325, 269] width 198 height 14
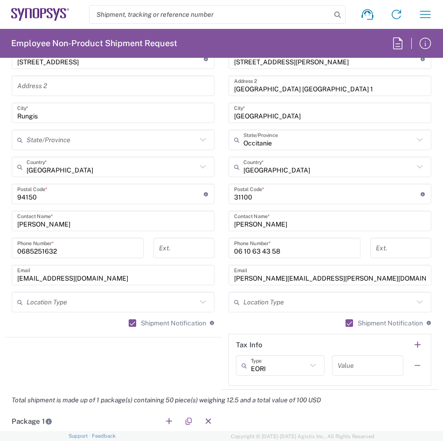
click at [414, 138] on icon at bounding box center [419, 140] width 12 height 12
type input "Occitanie"
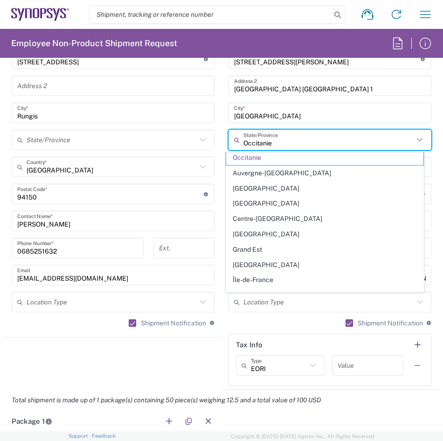
scroll to position [0, 0]
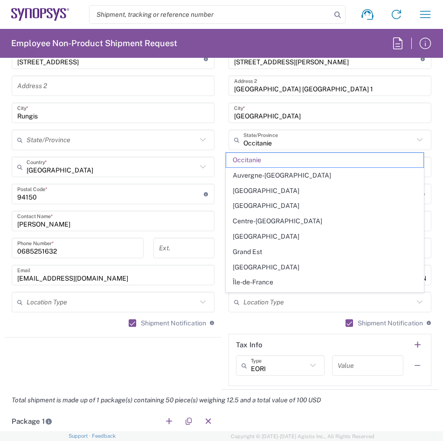
click at [429, 124] on main "Location [GEOGRAPHIC_DATA] DE04 Agrate Brianza IT01 [GEOGRAPHIC_DATA] DE02 [GEO…" at bounding box center [329, 189] width 217 height 391
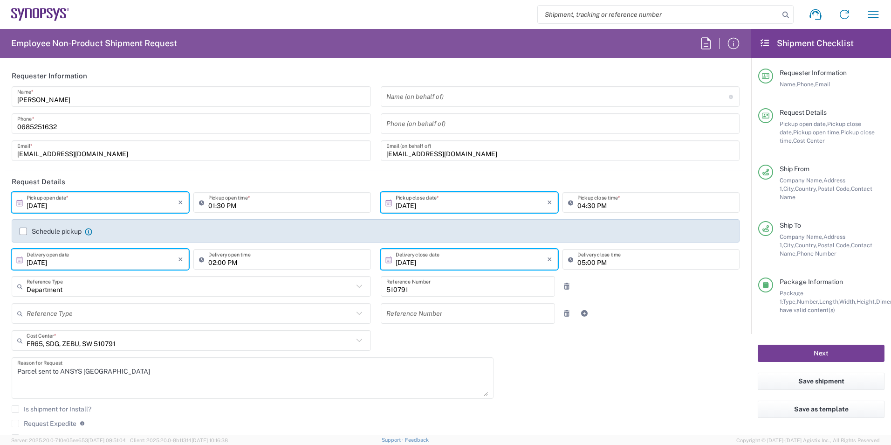
click at [795, 345] on button "Next" at bounding box center [821, 352] width 127 height 17
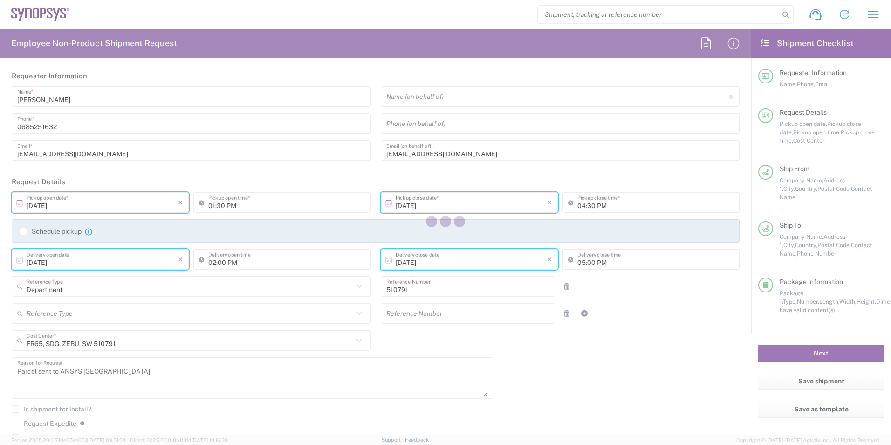
click at [795, 345] on div at bounding box center [445, 222] width 891 height 445
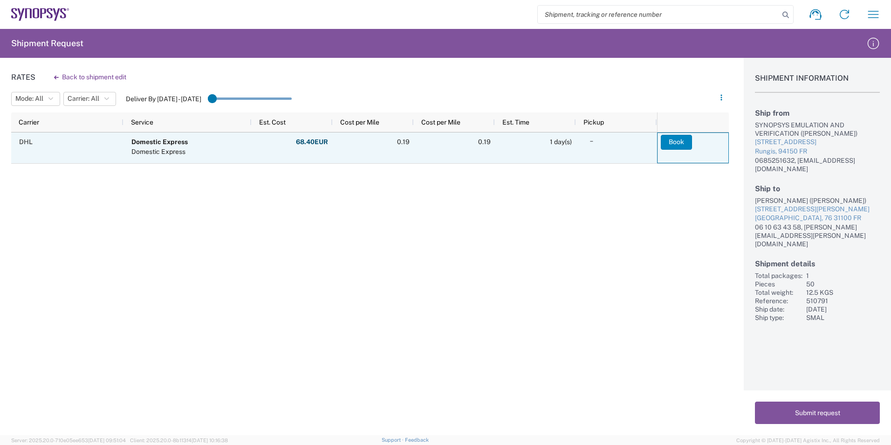
click at [680, 147] on button "Book" at bounding box center [676, 142] width 31 height 15
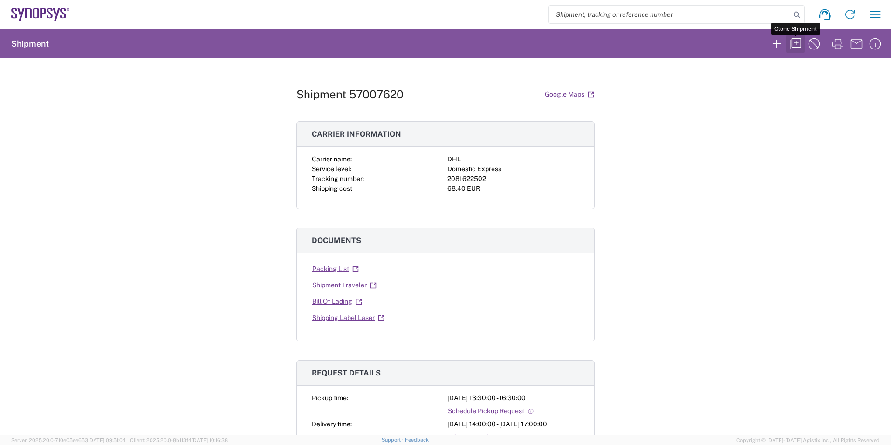
click at [797, 41] on icon "button" at bounding box center [795, 43] width 15 height 15
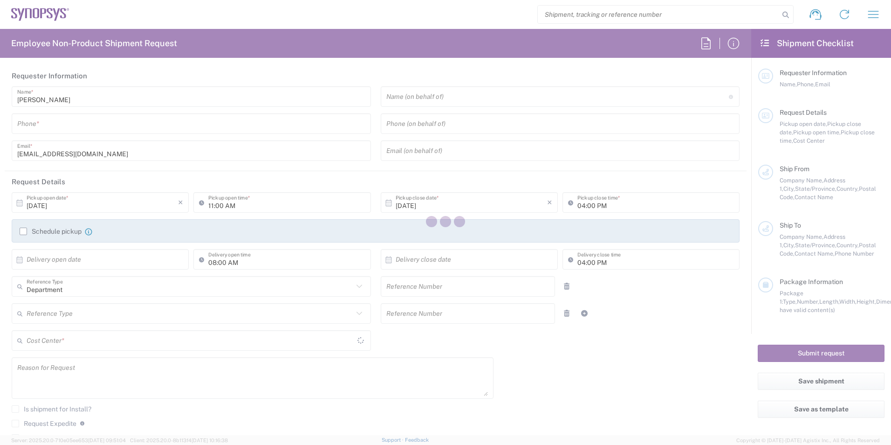
type input "0685251632"
type input "[EMAIL_ADDRESS][DOMAIN_NAME]"
type input "01:30 PM"
type input "04:30 PM"
type input "[DATE]"
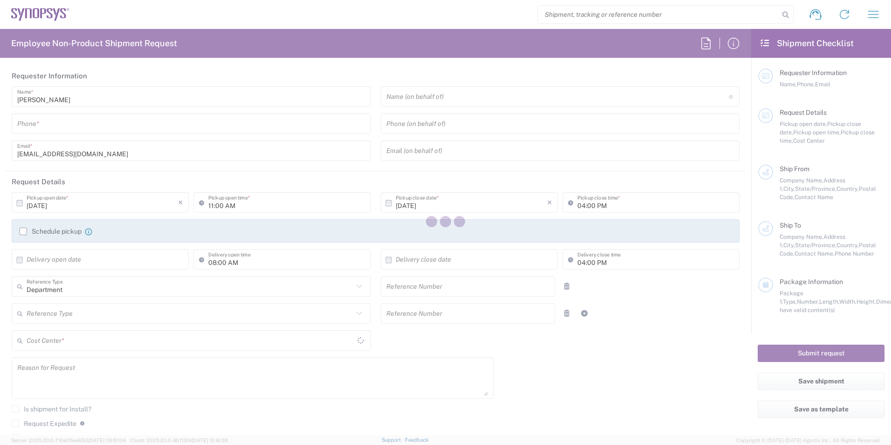
type input "02:00 PM"
type input "[DATE]"
type input "05:00 PM"
type input "510791"
type textarea "Parcel sent to ANSYS [GEOGRAPHIC_DATA]"
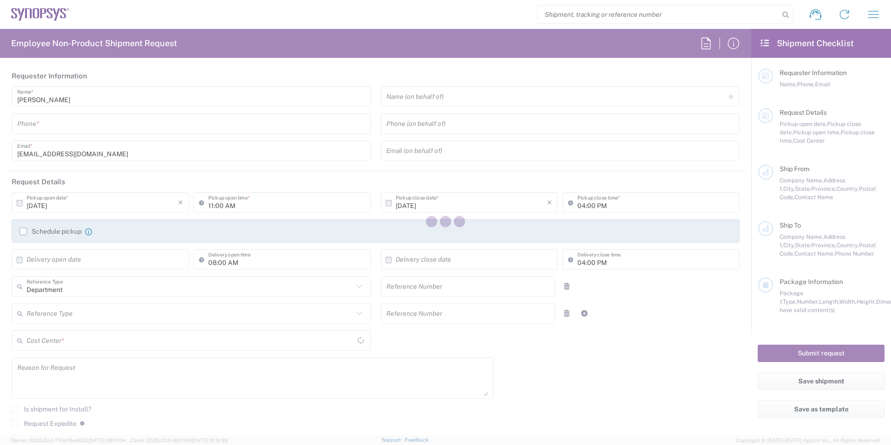
type textarea "[EMAIL_ADDRESS][DOMAIN_NAME]"
type input "Wissous/Rungis FR65"
type input "SYNOPSYS EMULATION AND VERIFICATION"
type input "[STREET_ADDRESS]"
type input "Rungis"
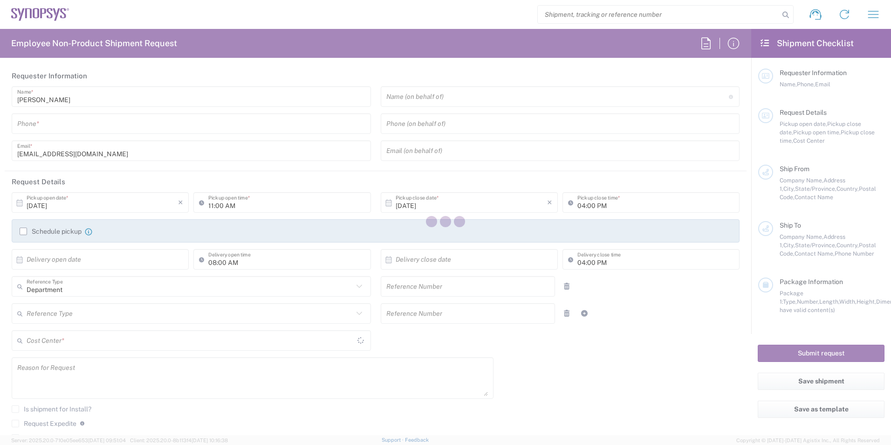
type input "[GEOGRAPHIC_DATA]"
type input "94150"
type input "[PERSON_NAME]"
type input "0685251632"
type input "[EMAIL_ADDRESS][DOMAIN_NAME]"
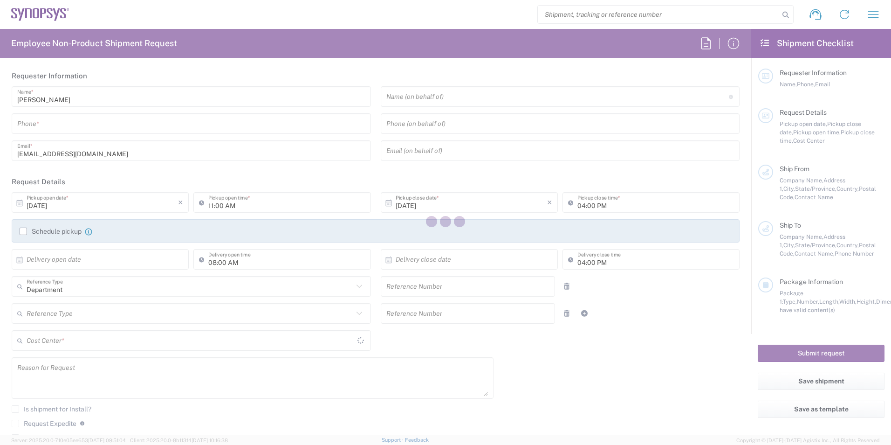
type input "ANSYS"
type input "[STREET_ADDRESS][PERSON_NAME]"
type input "[GEOGRAPHIC_DATA] [GEOGRAPHIC_DATA] 1"
type input "[GEOGRAPHIC_DATA]"
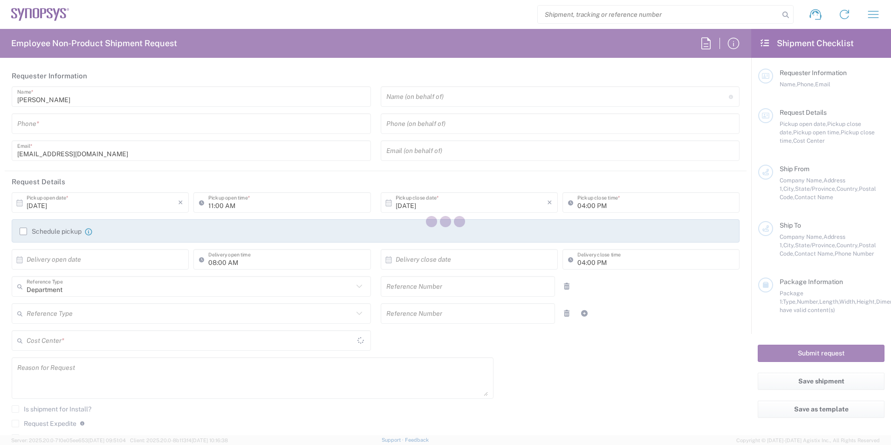
type input "31100"
type input "[PERSON_NAME]"
type input "06 10 63 43 58"
type input "[PERSON_NAME][EMAIL_ADDRESS][PERSON_NAME][DOMAIN_NAME]"
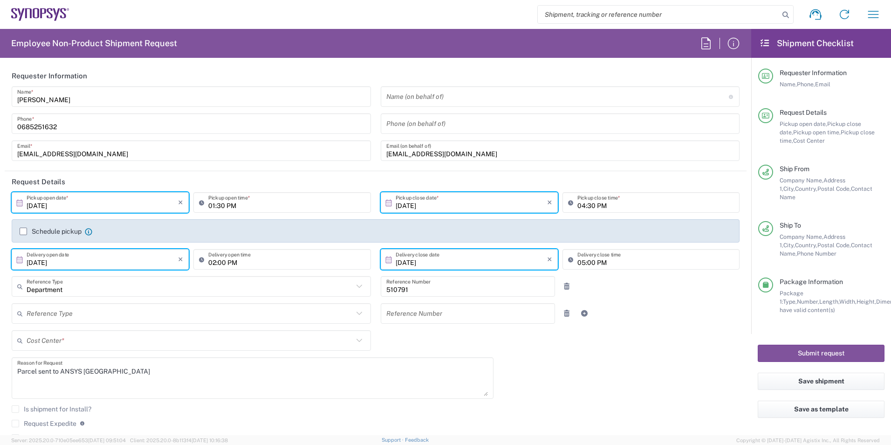
type input "Vendor Packaging"
type input "FR65, SDG, ZEBU, SW 510791"
type input "Occitanie"
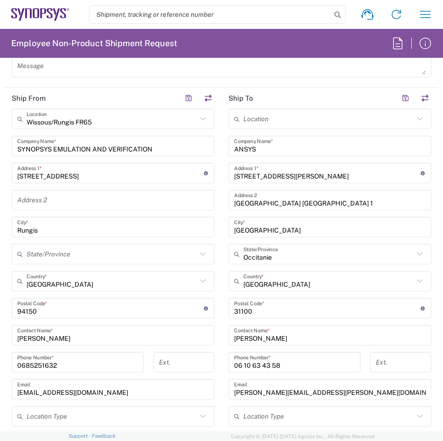
scroll to position [667, 0]
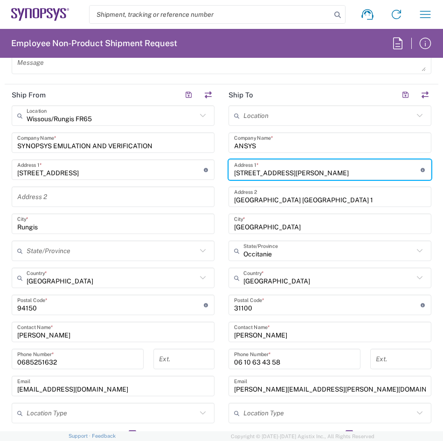
drag, startPoint x: 331, startPoint y: 173, endPoint x: 206, endPoint y: 178, distance: 125.9
click at [206, 178] on div "Ship From [GEOGRAPHIC_DATA]/Rungis FR65 Location Wissous/Rungis FR65 [GEOGRAPHI…" at bounding box center [221, 292] width 433 height 416
paste input "[STREET_ADDRESS]"
type input "[STREET_ADDRESS]"
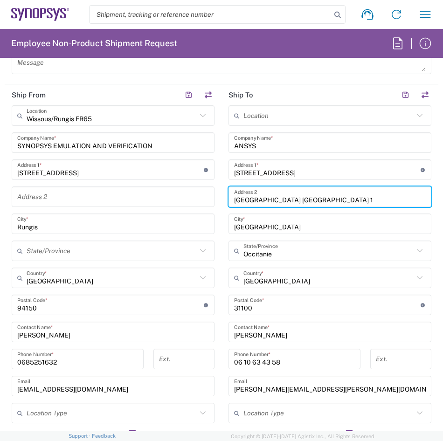
drag, startPoint x: 343, startPoint y: 204, endPoint x: 221, endPoint y: 215, distance: 121.7
click at [221, 215] on main "Location [GEOGRAPHIC_DATA] DE04 Agrate Brianza IT01 [GEOGRAPHIC_DATA] DE02 [GEO…" at bounding box center [329, 300] width 217 height 391
paste input "Green Side 15 – Bât. AB"
type input "Green Side 15 – Bât. AB"
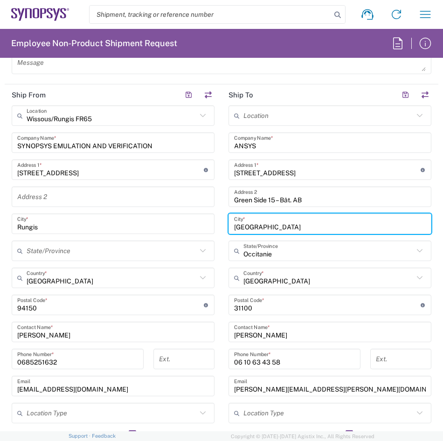
drag, startPoint x: 331, startPoint y: 222, endPoint x: 186, endPoint y: 231, distance: 144.7
click at [186, 231] on div "Ship From [GEOGRAPHIC_DATA]/Rungis FR65 Location Wissous/Rungis FR65 [GEOGRAPHI…" at bounding box center [221, 292] width 433 height 416
paste input "Biot – Sophia-[GEOGRAPHIC_DATA]"
type input "Biot – Sophia-[GEOGRAPHIC_DATA]"
click at [328, 253] on input "text" at bounding box center [328, 251] width 170 height 16
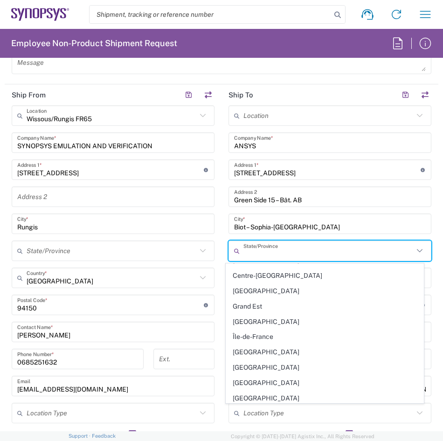
scroll to position [59, 0]
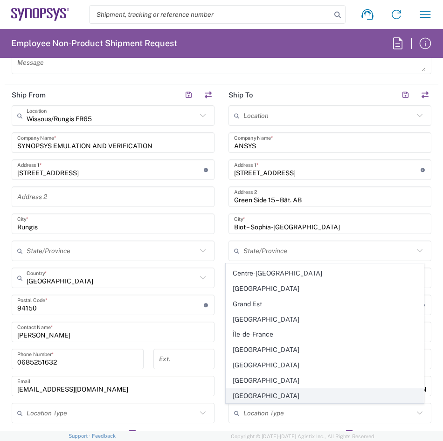
click at [369, 395] on span "[GEOGRAPHIC_DATA]" at bounding box center [325, 396] width 198 height 14
type input "[GEOGRAPHIC_DATA]"
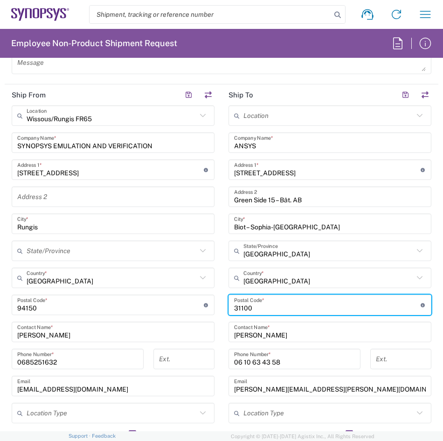
drag, startPoint x: 255, startPoint y: 307, endPoint x: 192, endPoint y: 309, distance: 62.9
click at [192, 309] on div "Ship From [GEOGRAPHIC_DATA]/Rungis FR65 Location Wissous/Rungis FR65 [GEOGRAPHI…" at bounding box center [221, 292] width 433 height 416
type input "06410"
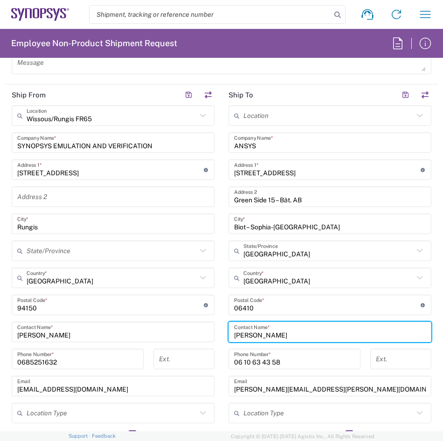
drag, startPoint x: 283, startPoint y: 336, endPoint x: 203, endPoint y: 331, distance: 80.7
click at [203, 331] on div "Ship From [GEOGRAPHIC_DATA]/Rungis FR65 Location Wissous/Rungis FR65 [GEOGRAPHI…" at bounding box center [221, 292] width 433 height 416
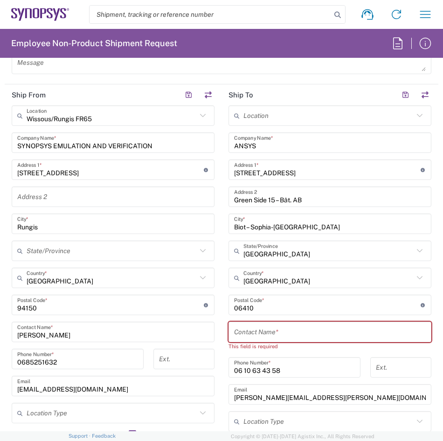
click at [241, 334] on input "text" at bounding box center [330, 332] width 192 height 16
paste input "[PERSON_NAME] <[PERSON_NAME][EMAIL_ADDRESS][DOMAIN_NAME]>"
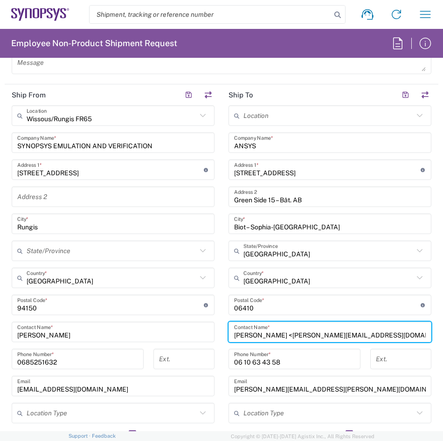
drag, startPoint x: 397, startPoint y: 337, endPoint x: 293, endPoint y: 336, distance: 104.4
click at [293, 336] on input "[PERSON_NAME] <[PERSON_NAME][EMAIL_ADDRESS][DOMAIN_NAME]>" at bounding box center [330, 332] width 192 height 16
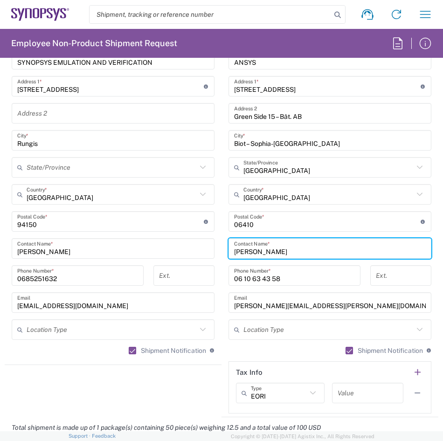
scroll to position [760, 0]
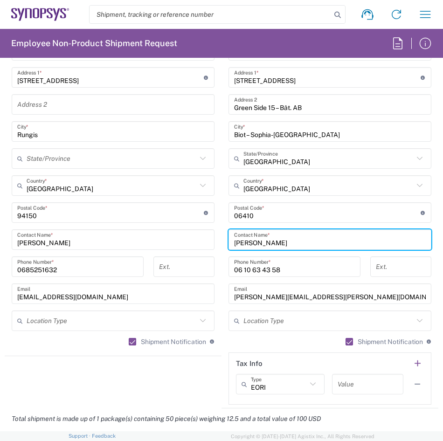
type input "[PERSON_NAME]"
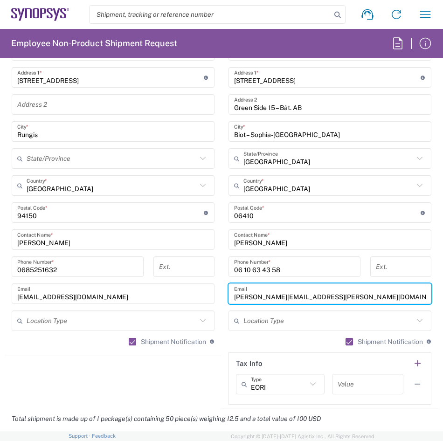
drag, startPoint x: 363, startPoint y: 293, endPoint x: 214, endPoint y: 306, distance: 149.2
click at [214, 306] on div "Ship From [GEOGRAPHIC_DATA]/Rungis FR65 Location Wissous/Rungis FR65 [GEOGRAPHI…" at bounding box center [221, 200] width 433 height 416
paste input "<[EMAIL_ADDRESS][DOMAIN_NAME]>"
click at [234, 298] on input "<[EMAIL_ADDRESS][DOMAIN_NAME]>" at bounding box center [330, 294] width 192 height 16
click at [336, 297] on input "[EMAIL_ADDRESS][DOMAIN_NAME]>" at bounding box center [330, 294] width 192 height 16
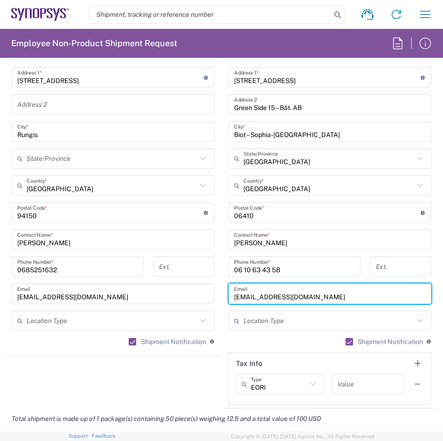
type input "[EMAIL_ADDRESS][DOMAIN_NAME]"
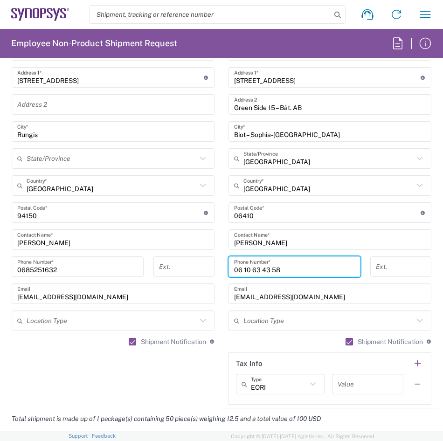
drag, startPoint x: 284, startPoint y: 272, endPoint x: 204, endPoint y: 269, distance: 79.8
click at [204, 269] on div "Ship From [GEOGRAPHIC_DATA]/Rungis FR65 Location Wissous/Rungis FR65 [GEOGRAPHI…" at bounding box center [221, 200] width 433 height 416
paste input "0663442021"
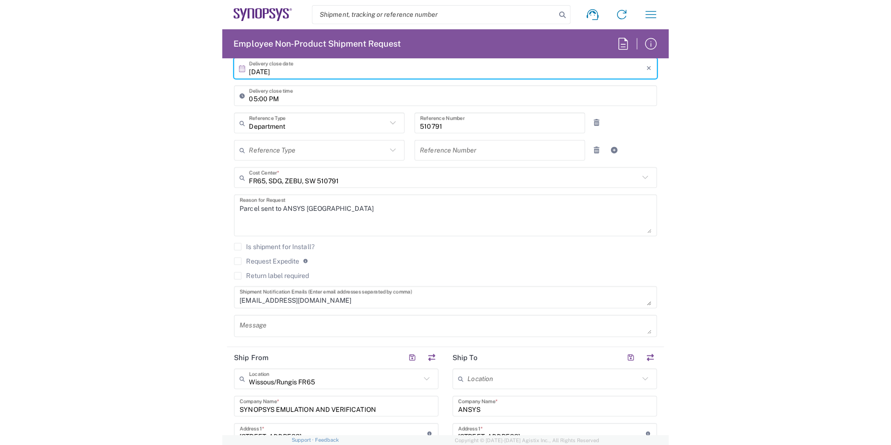
scroll to position [448, 0]
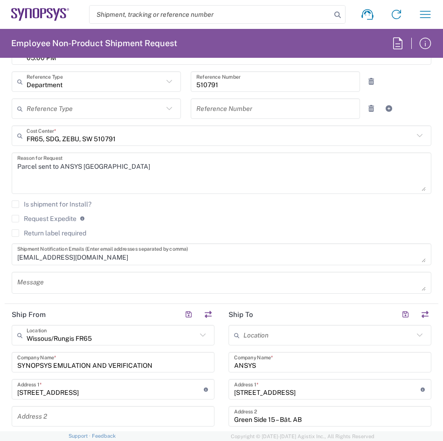
type input "0663442021"
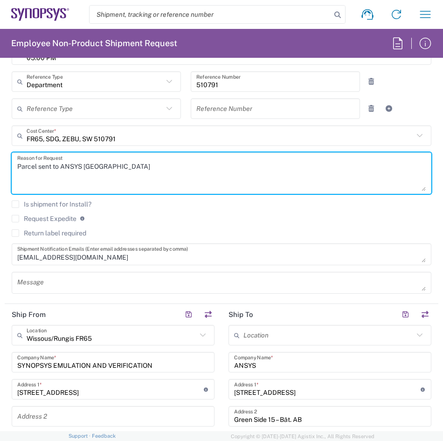
drag, startPoint x: 118, startPoint y: 165, endPoint x: 86, endPoint y: 164, distance: 31.7
click at [86, 164] on textarea "Parcel sent to ANSYS [GEOGRAPHIC_DATA]" at bounding box center [221, 173] width 408 height 36
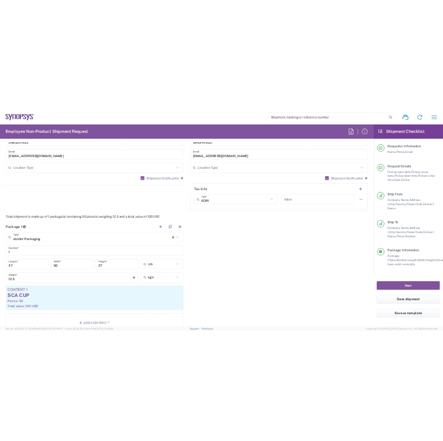
scroll to position [694, 0]
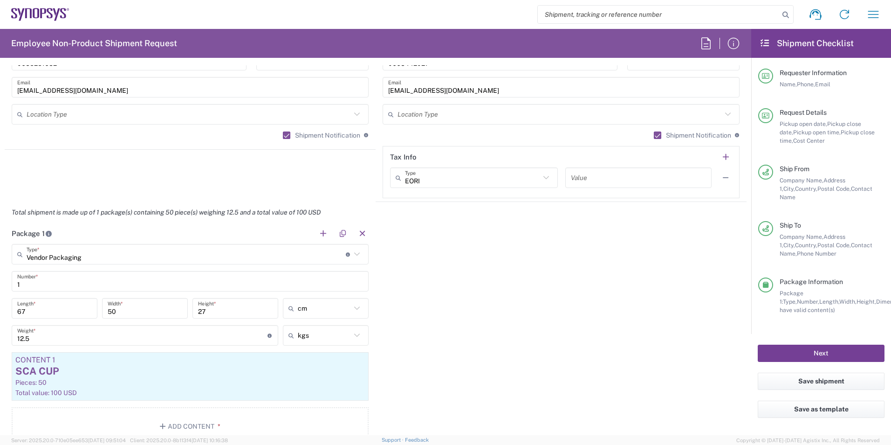
type textarea "Parcel sent to ANSYS BIOT"
click at [789, 344] on button "Next" at bounding box center [821, 352] width 127 height 17
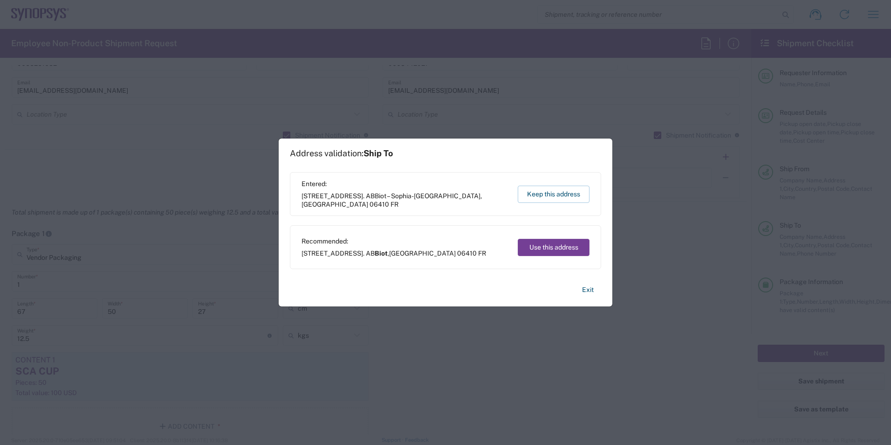
click at [553, 253] on button "Use this address" at bounding box center [554, 247] width 72 height 17
type input "Biot"
type input "[GEOGRAPHIC_DATA]"
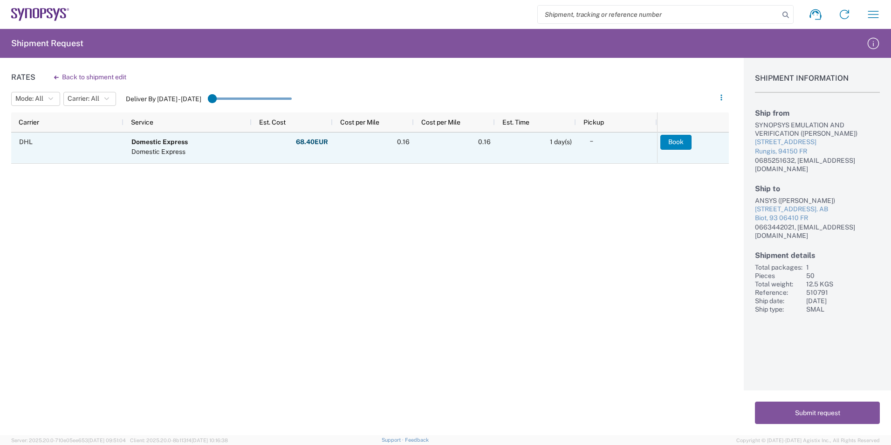
click at [668, 144] on button "Book" at bounding box center [675, 142] width 31 height 15
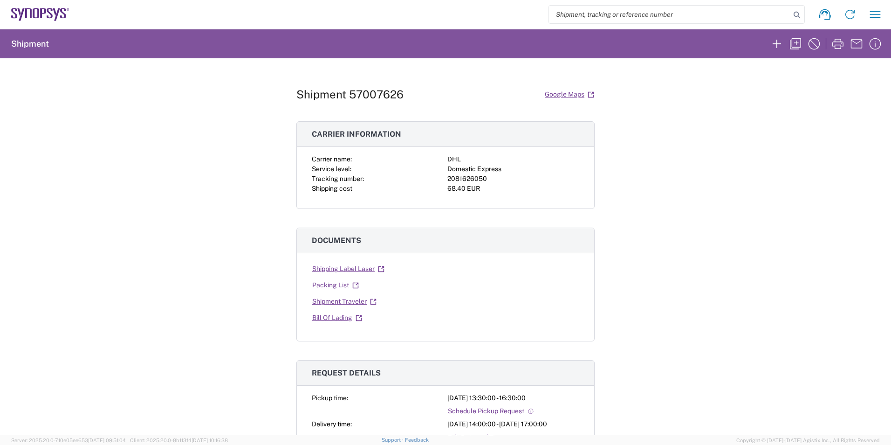
click at [200, 316] on div "Shipment 57007626 Google Maps Carrier information Carrier name: DHL Service lev…" at bounding box center [445, 246] width 891 height 377
click at [793, 45] on icon "button" at bounding box center [795, 43] width 15 height 15
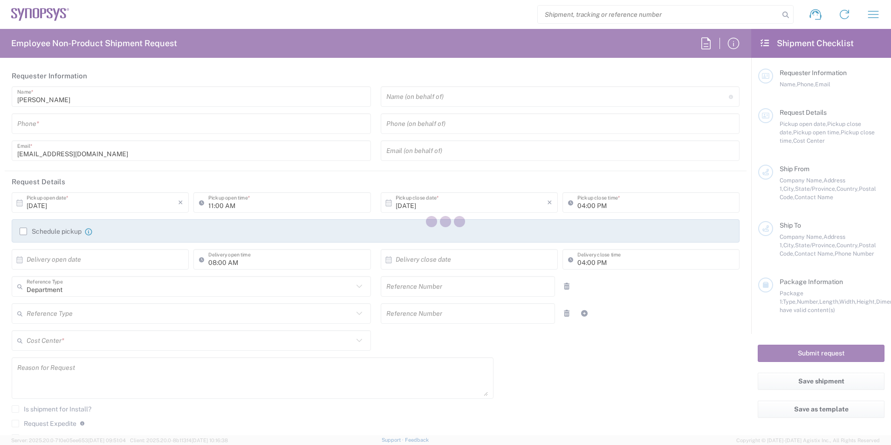
type input "0685251632"
type input "[EMAIL_ADDRESS][DOMAIN_NAME]"
type input "01:30 PM"
type input "04:30 PM"
type input "[DATE]"
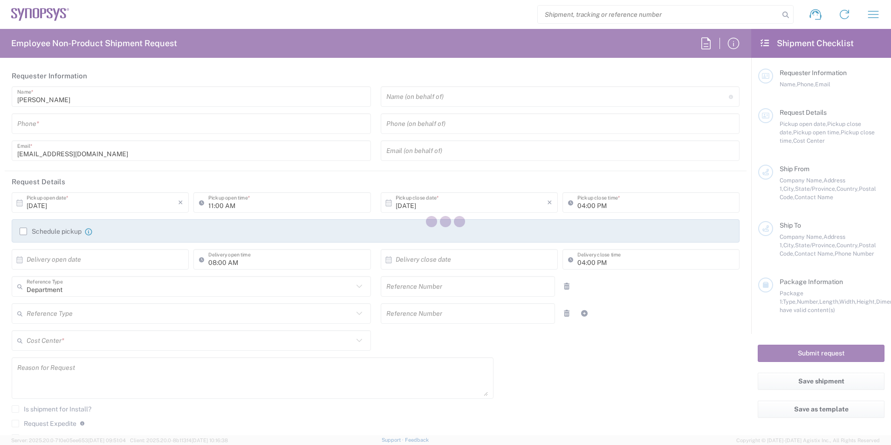
type input "02:00 PM"
type input "[DATE]"
type input "05:00 PM"
type input "510791"
type textarea "Parcel sent to ANSYS BIOT"
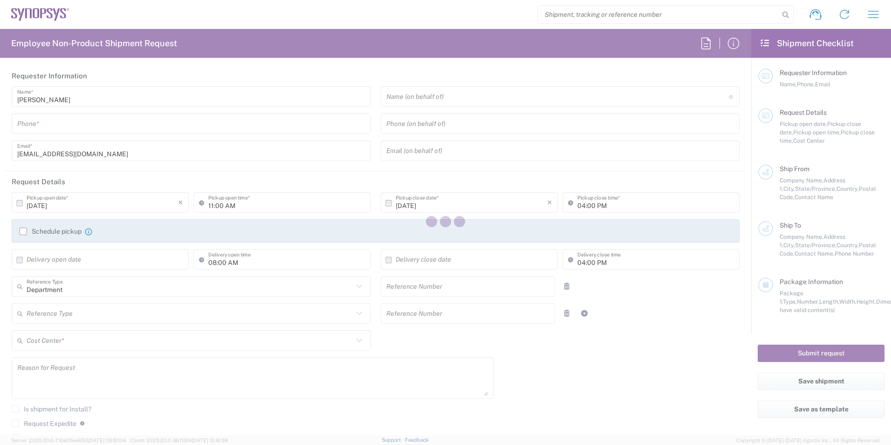
type textarea "[EMAIL_ADDRESS][DOMAIN_NAME]"
type input "Wissous/Rungis FR65"
type input "SYNOPSYS EMULATION AND VERIFICATION"
type input "[STREET_ADDRESS]"
type input "Rungis"
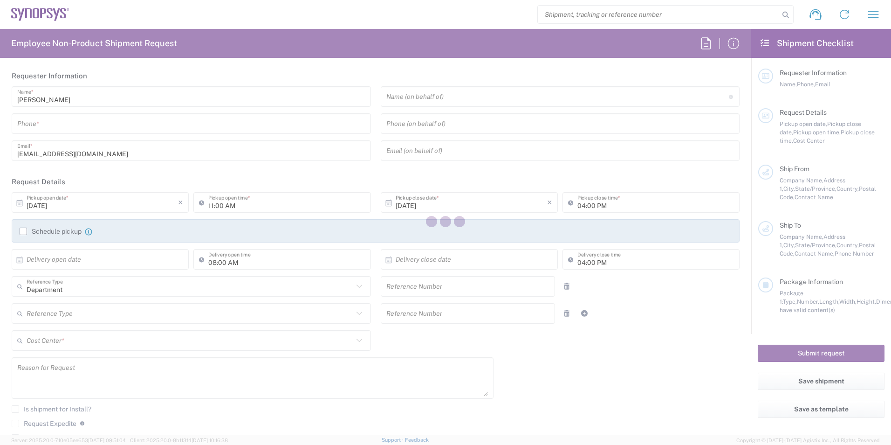
type input "[GEOGRAPHIC_DATA]"
type input "94150"
type input "[PERSON_NAME]"
type input "0685251632"
type input "[EMAIL_ADDRESS][DOMAIN_NAME]"
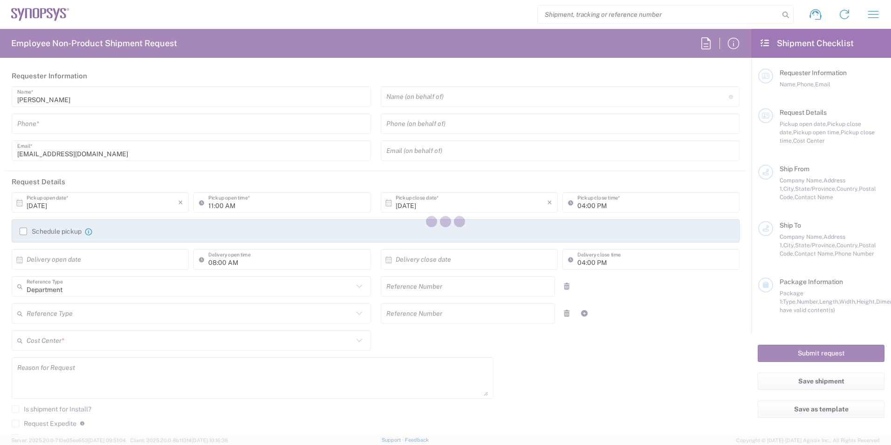
type input "ANSYS"
type input "[STREET_ADDRESS]"
type input "Green Side 15 – Bât. AB"
type input "Biot"
type input "[GEOGRAPHIC_DATA]"
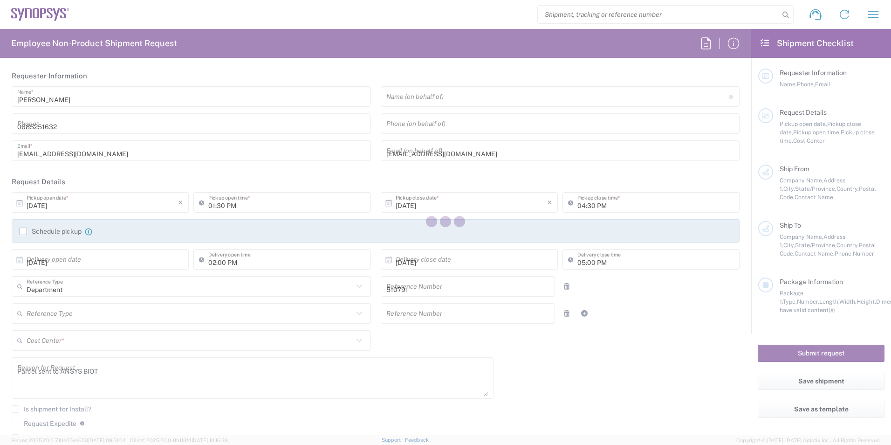
type input "06410"
type input "[PERSON_NAME]"
type input "0663442021"
type input "[EMAIL_ADDRESS][DOMAIN_NAME]"
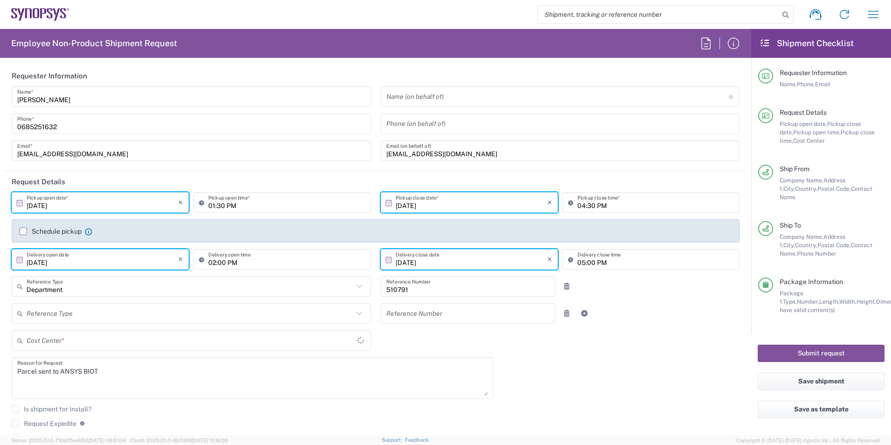
type input "FR65, SDG, ZEBU, SW 510791"
type input "Vendor Packaging"
type input "[GEOGRAPHIC_DATA]"
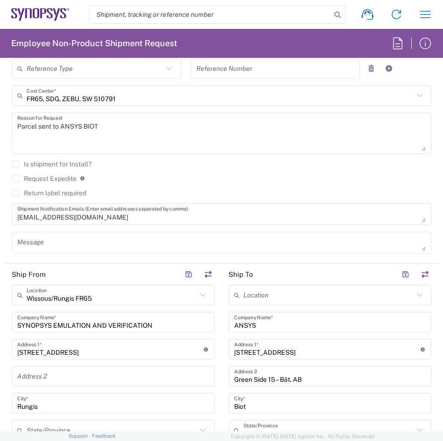
scroll to position [491, 0]
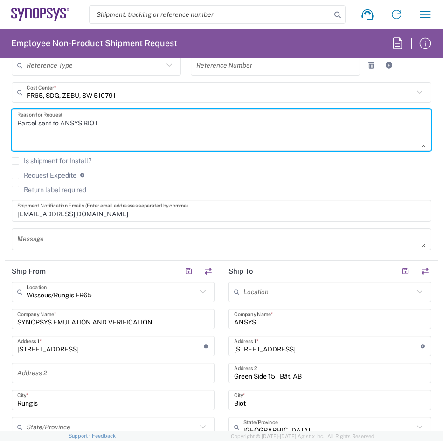
click at [106, 123] on textarea "Parcel sent to ANSYS BIOT" at bounding box center [221, 130] width 408 height 36
type textarea "Parcel sent to [PERSON_NAME]"
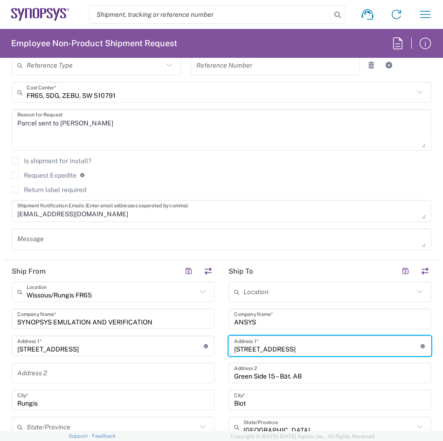
drag, startPoint x: 331, startPoint y: 350, endPoint x: 227, endPoint y: 359, distance: 103.9
paste input "[STREET_ADDRESS][PERSON_NAME]"
type input "[STREET_ADDRESS][PERSON_NAME]"
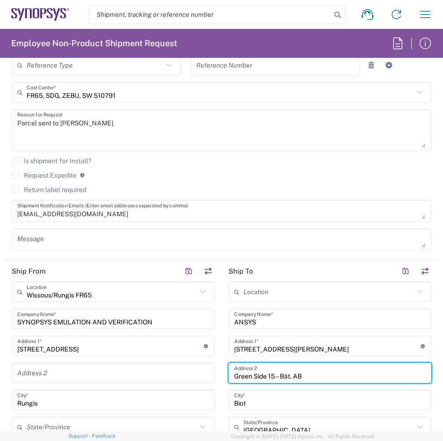
drag, startPoint x: 304, startPoint y: 372, endPoint x: 210, endPoint y: 380, distance: 94.0
click at [285, 374] on input "text" at bounding box center [330, 373] width 192 height 16
paste input "Immeuble Le Patio"
type input "Immeuble Le Patio"
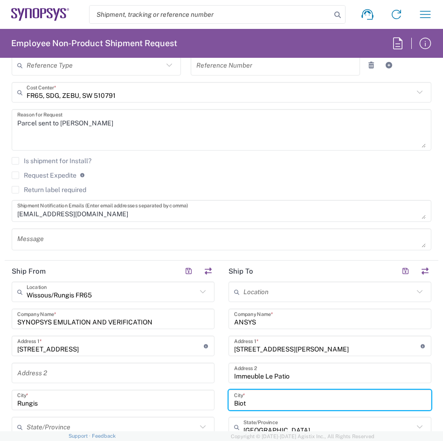
drag, startPoint x: 273, startPoint y: 402, endPoint x: 226, endPoint y: 401, distance: 46.6
click at [228, 401] on div "Biot City *" at bounding box center [329, 400] width 203 height 21
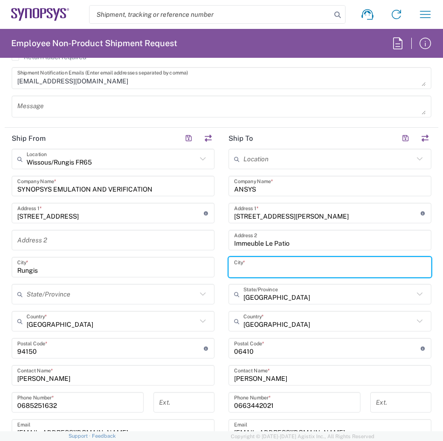
scroll to position [633, 0]
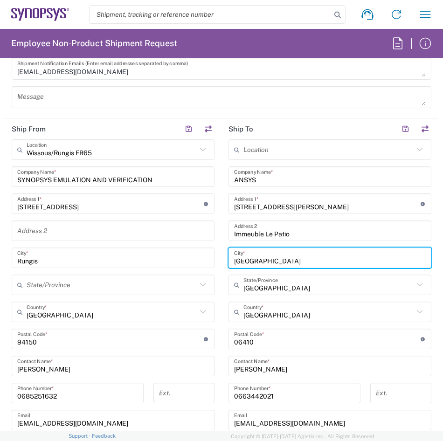
type input "[GEOGRAPHIC_DATA]"
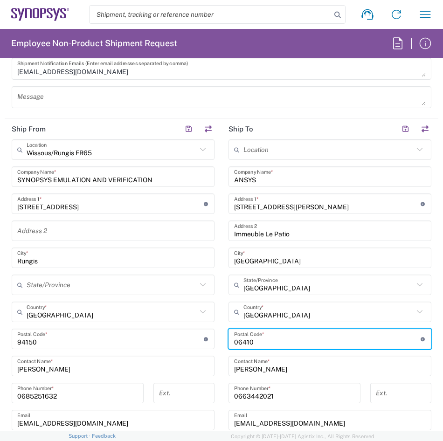
drag, startPoint x: 304, startPoint y: 338, endPoint x: 228, endPoint y: 366, distance: 80.5
click at [228, 366] on div "Location [GEOGRAPHIC_DATA] DE04 Agrate Brianza IT01 [GEOGRAPHIC_DATA] DE02 [GEO…" at bounding box center [329, 334] width 203 height 391
type input "69100"
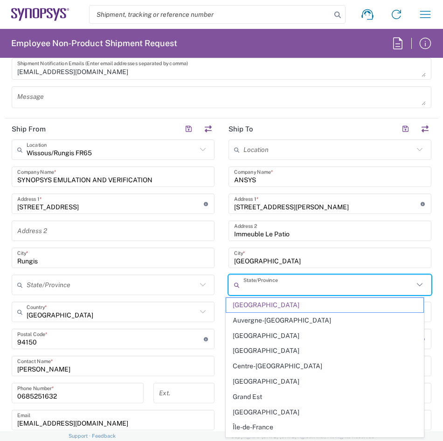
click at [350, 287] on input "text" at bounding box center [328, 285] width 170 height 16
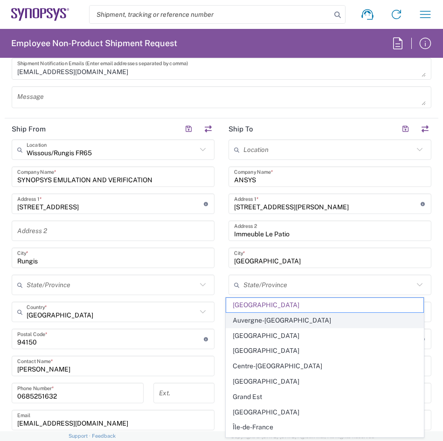
click at [374, 321] on span "Auvergne-[GEOGRAPHIC_DATA]" at bounding box center [325, 320] width 198 height 14
type input "Auvergne-[GEOGRAPHIC_DATA]"
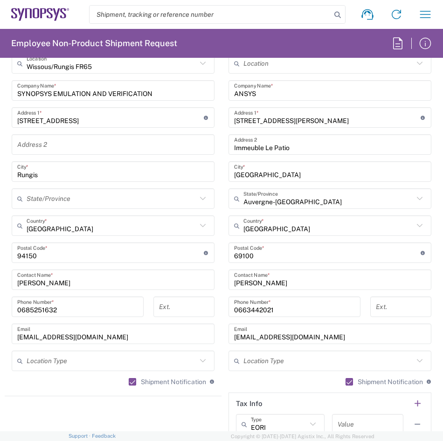
scroll to position [766, 0]
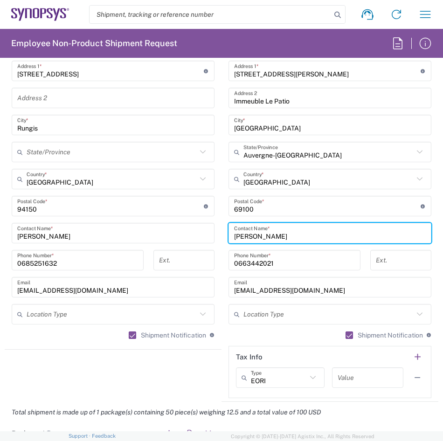
drag, startPoint x: 336, startPoint y: 239, endPoint x: 196, endPoint y: 232, distance: 140.9
click at [196, 232] on div "Ship From [GEOGRAPHIC_DATA]/Rungis FR65 Location Wissous/Rungis FR65 [GEOGRAPHI…" at bounding box center [221, 194] width 433 height 416
paste input "[EMAIL_ADDRESS][DOMAIN_NAME]"
drag, startPoint x: 311, startPoint y: 237, endPoint x: 288, endPoint y: 236, distance: 23.8
click at [288, 236] on input "[EMAIL_ADDRESS][DOMAIN_NAME]" at bounding box center [330, 233] width 192 height 16
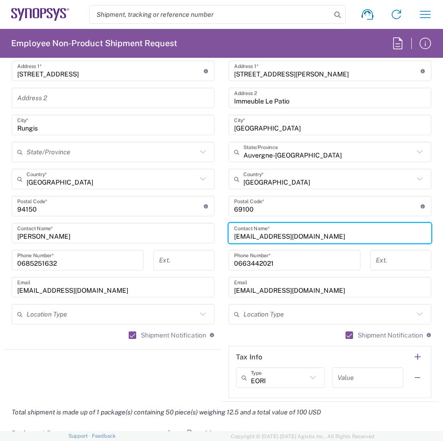
type input "[EMAIL_ADDRESS][DOMAIN_NAME]"
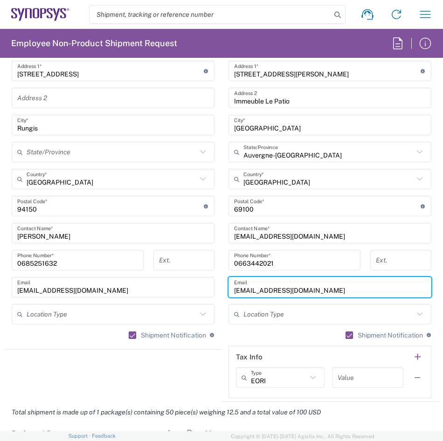
drag, startPoint x: 340, startPoint y: 287, endPoint x: 221, endPoint y: 283, distance: 118.9
click at [221, 283] on main "Location [GEOGRAPHIC_DATA] DE04 Agrate Brianza IT01 [GEOGRAPHIC_DATA] DE02 [GEO…" at bounding box center [329, 202] width 217 height 391
paste input "chrystel.peix"
type input "[EMAIL_ADDRESS][DOMAIN_NAME]"
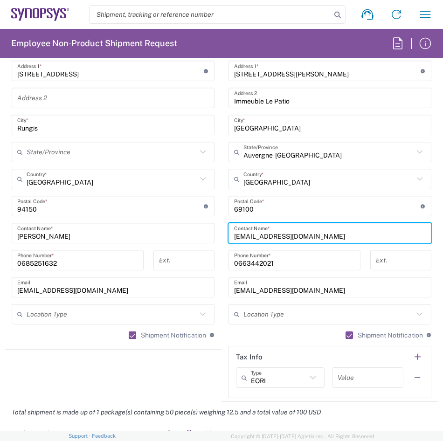
drag, startPoint x: 319, startPoint y: 239, endPoint x: 271, endPoint y: 237, distance: 48.5
click at [271, 237] on input "[EMAIL_ADDRESS][DOMAIN_NAME]" at bounding box center [330, 233] width 192 height 16
click at [258, 235] on input "chrystel.peix" at bounding box center [330, 233] width 192 height 16
click at [260, 234] on input "[PERSON_NAME]" at bounding box center [330, 233] width 192 height 16
click at [234, 237] on input "[PERSON_NAME]" at bounding box center [330, 233] width 192 height 16
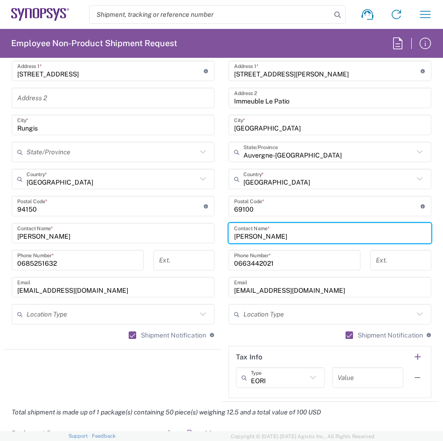
type input "[PERSON_NAME]"
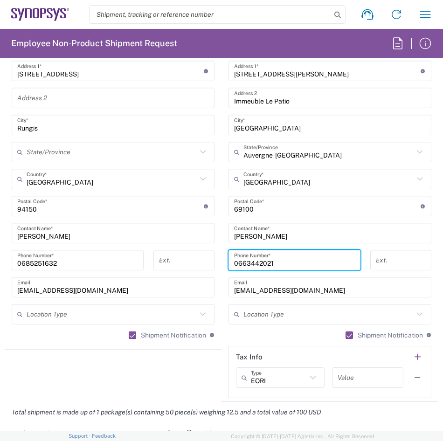
drag, startPoint x: 278, startPoint y: 262, endPoint x: 215, endPoint y: 263, distance: 62.4
click at [215, 263] on div "Ship From [GEOGRAPHIC_DATA]/Rungis FR65 Location Wissous/Rungis FR65 [GEOGRAPHI…" at bounding box center [221, 194] width 433 height 416
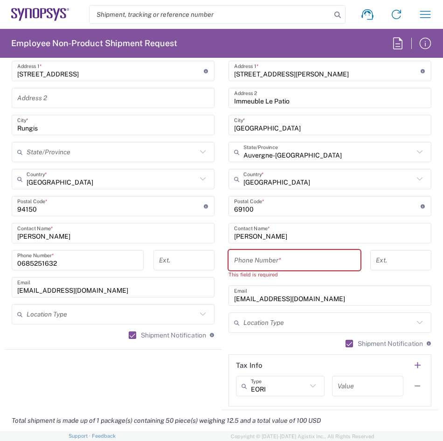
click at [329, 260] on input "tel" at bounding box center [294, 260] width 121 height 16
paste input "4 78 94 56 40"
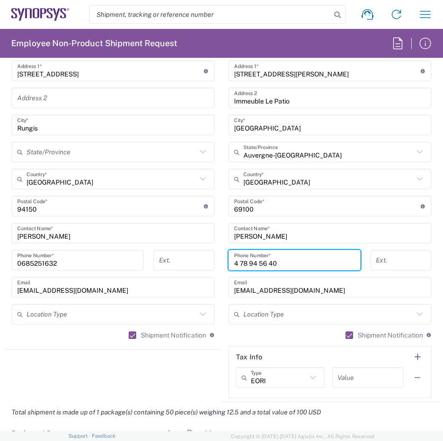
click at [234, 262] on input "4 78 94 56 40" at bounding box center [294, 260] width 121 height 16
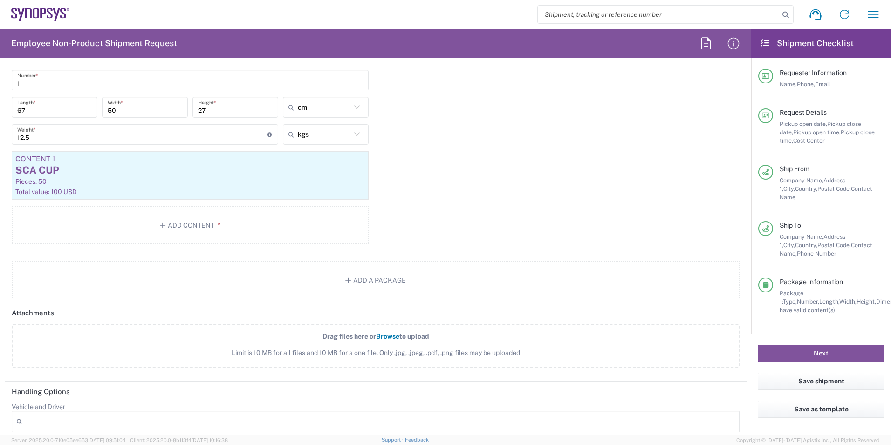
scroll to position [897, 0]
type input "04 78 94 56 40"
click at [813, 345] on button "Next" at bounding box center [821, 352] width 127 height 17
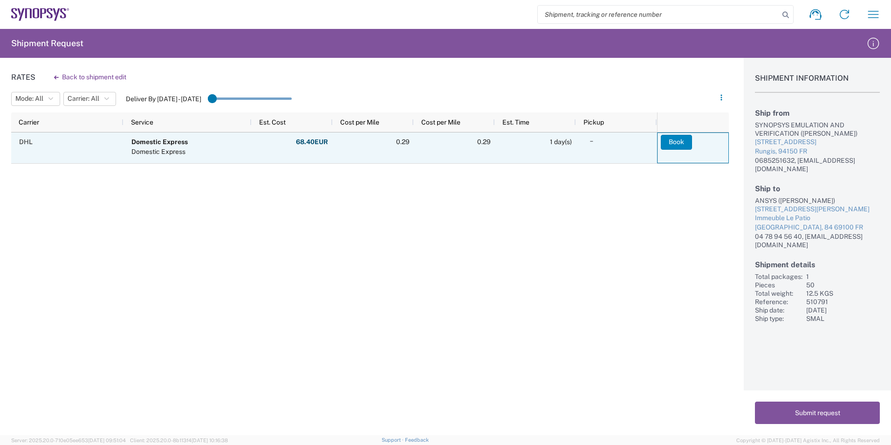
click at [682, 141] on button "Book" at bounding box center [676, 142] width 31 height 15
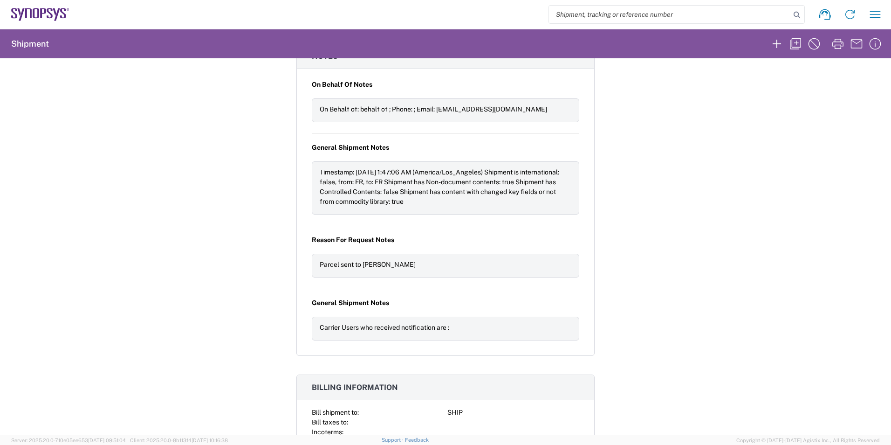
scroll to position [1003, 0]
